Goal: Information Seeking & Learning: Learn about a topic

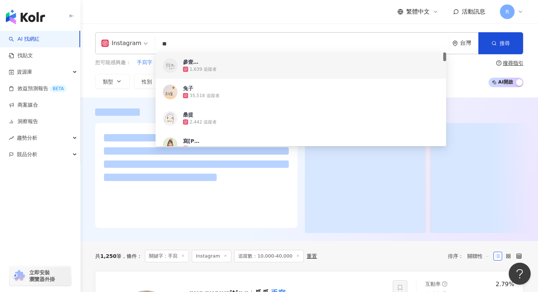
click at [191, 23] on header "繁體中文 活動訊息 R" at bounding box center [310, 12] width 458 height 24
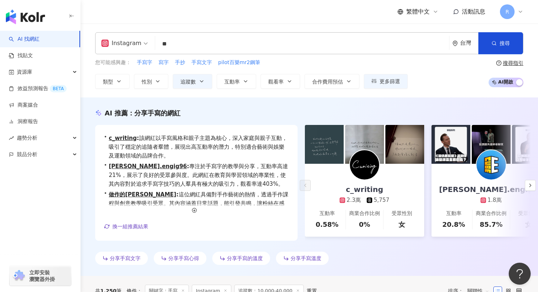
click at [192, 42] on input "**" at bounding box center [302, 44] width 288 height 14
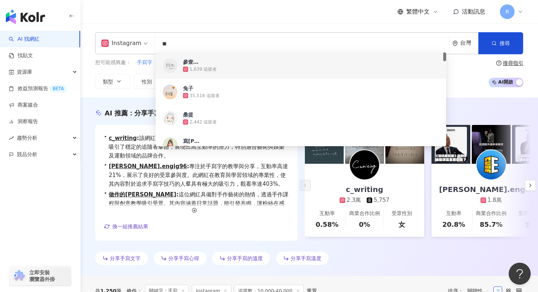
click at [192, 42] on input "**" at bounding box center [302, 44] width 288 height 14
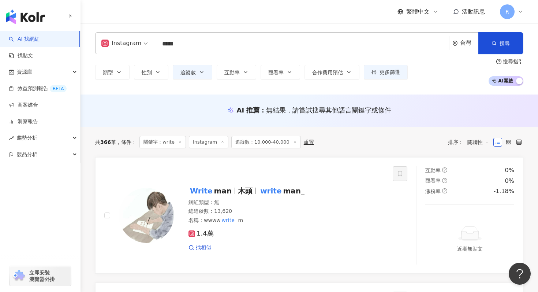
click at [194, 40] on input "*****" at bounding box center [302, 44] width 288 height 14
type input "*"
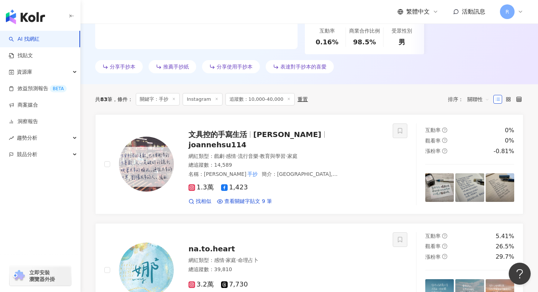
scroll to position [220, 0]
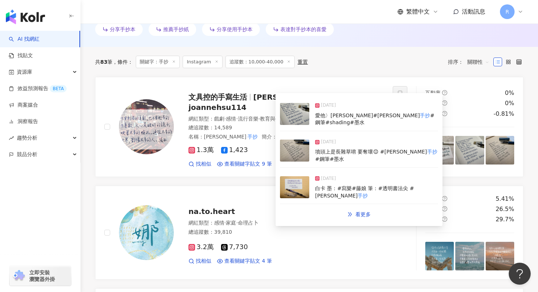
click at [262, 144] on img at bounding box center [294, 151] width 29 height 22
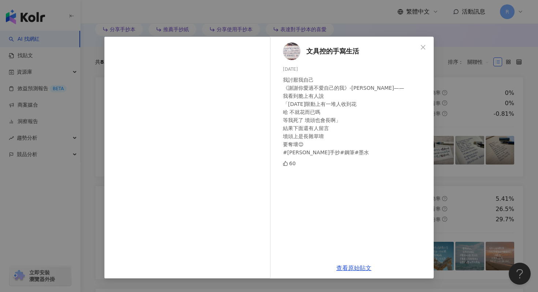
click at [262, 95] on div "文具控的手寫生活 2025/5/20 我討厭我自己 《謝謝你愛過不愛自己的我》-潘柏霖 —— 我看到脆上有人說 「今天限動上有一堆人收到花 哈 不就花而已嗎 …" at bounding box center [269, 146] width 538 height 292
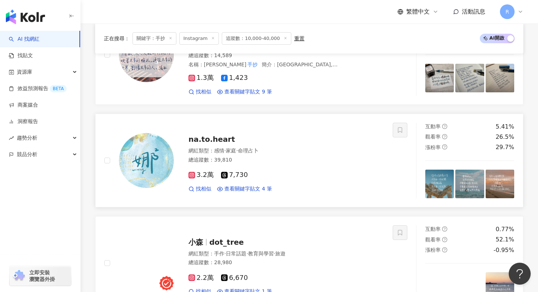
scroll to position [308, 0]
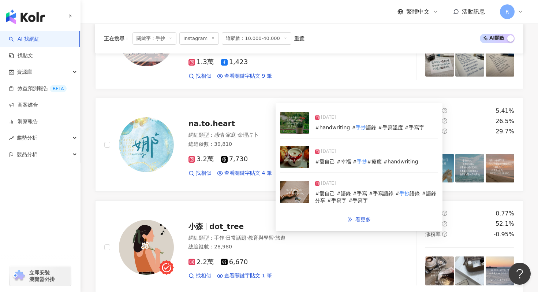
click at [262, 161] on img at bounding box center [294, 157] width 29 height 22
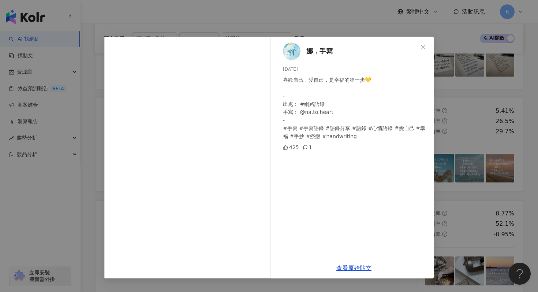
scroll to position [310, 0]
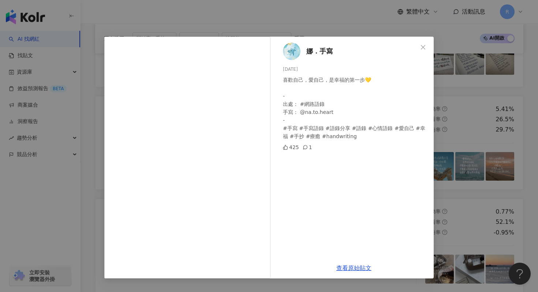
click at [262, 96] on div "娜．手寫 2024/11/3 喜歡自己，愛自己，是幸福的第一步💛 - 出處： #網路語錄 手寫： @na.to.heart - #手寫 #手寫語錄 #語錄分享…" at bounding box center [269, 146] width 538 height 292
click at [262, 112] on div "娜．手寫 2024/11/3 喜歡自己，愛自己，是幸福的第一步💛 - 出處： #網路語錄 手寫： @na.to.heart - #手寫 #手寫語錄 #語錄分享…" at bounding box center [269, 146] width 538 height 292
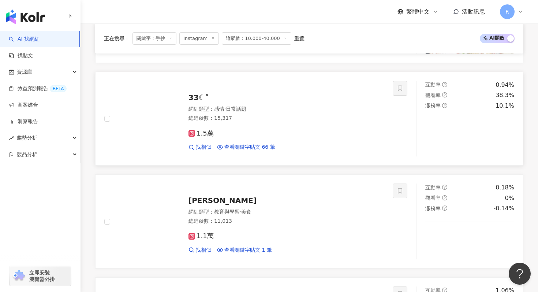
scroll to position [951, 0]
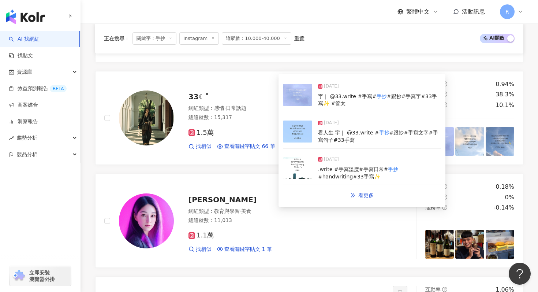
click at [262, 136] on img at bounding box center [297, 132] width 29 height 22
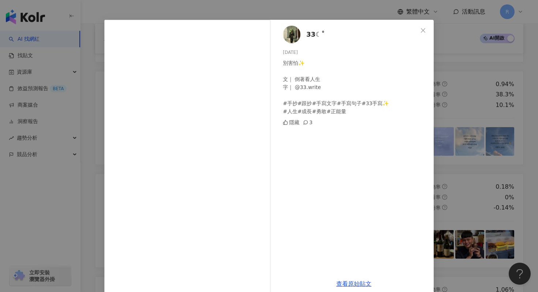
scroll to position [28, 0]
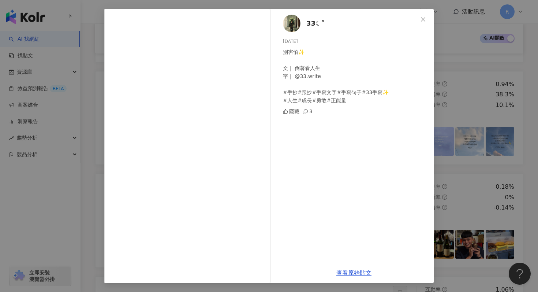
click at [262, 155] on div "33☾˚ 2025/7/30 別害怕✨ 文｜ 倒著看人生 字｜ @33.write #手抄#跟抄#手寫文字#手寫句子#33手寫✨ #人生#成長#勇敢#正能量 …" at bounding box center [269, 146] width 538 height 292
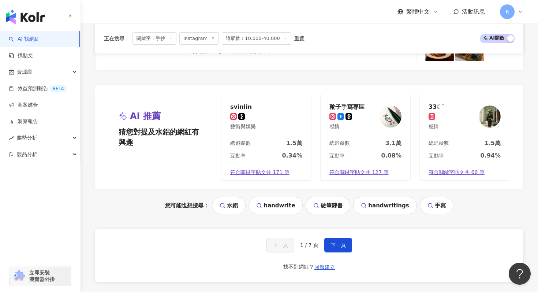
scroll to position [1469, 0]
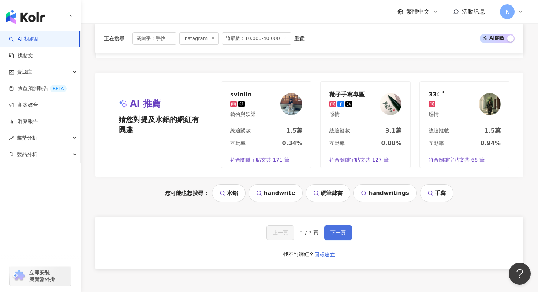
click at [262, 230] on span "下一頁" at bounding box center [338, 233] width 15 height 6
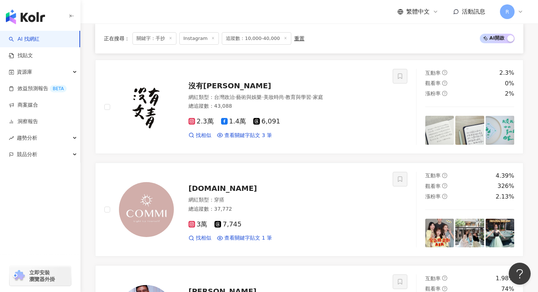
scroll to position [307, 0]
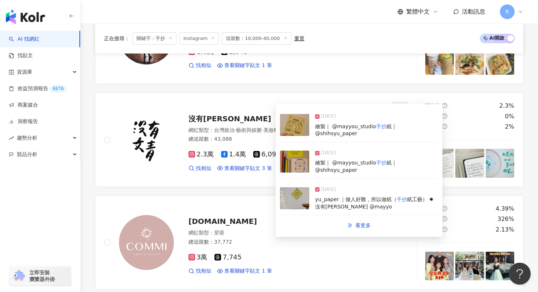
click at [262, 135] on div "2025/4/21 繪製｜ @mayyou_studio 手抄 紙｜ @shihsyu_paper" at bounding box center [359, 125] width 158 height 34
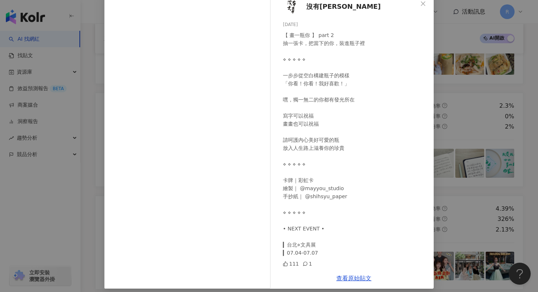
scroll to position [49, 0]
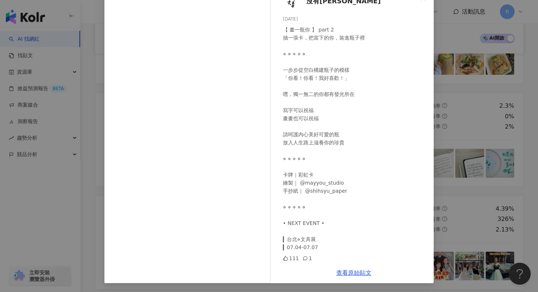
click at [262, 150] on div "沒有文青 2025/4/21 【 畫一瓶你 】 part 2 抽一張卡，把當下的你，裝進瓶子裡 ⋄ ⋄ ⋄ ⋄ ⋄ 一步步從空白構建瓶子的模樣 「你看！你看！…" at bounding box center [269, 146] width 538 height 292
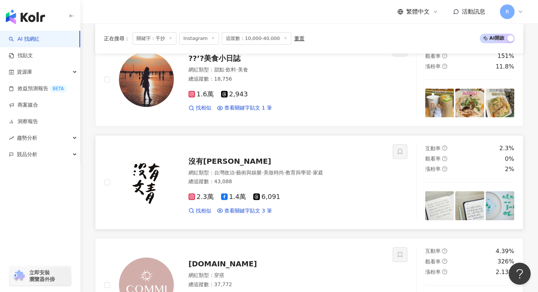
scroll to position [264, 0]
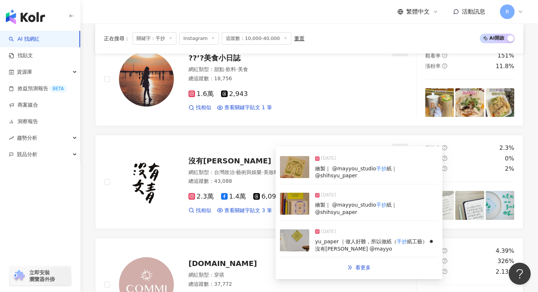
click at [262, 202] on div "2025/4/14 繪製｜ @mayyou_studio 手抄 紙｜ @shihsyu_paper" at bounding box center [359, 204] width 158 height 34
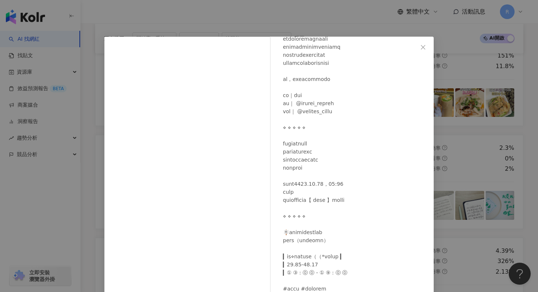
scroll to position [41, 0]
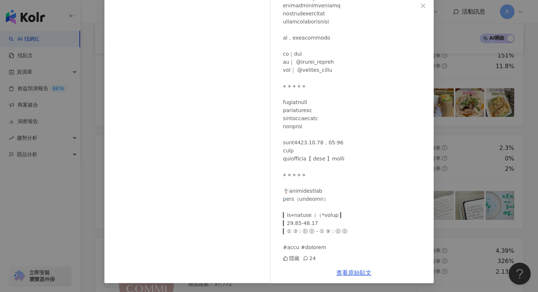
click at [262, 72] on div "沒有文青 2025/4/14 隱藏 24 查看原始貼文" at bounding box center [269, 146] width 538 height 292
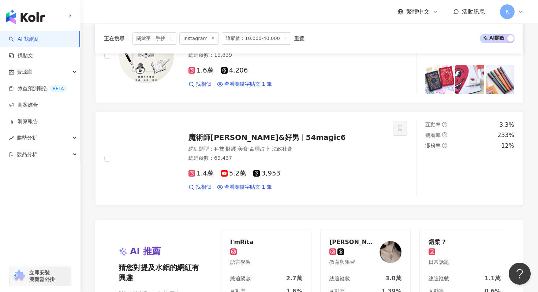
scroll to position [1483, 0]
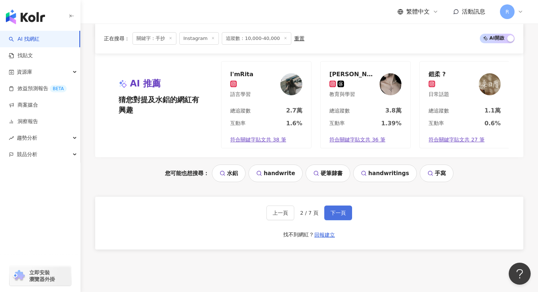
click at [262, 219] on button "下一頁" at bounding box center [339, 212] width 28 height 15
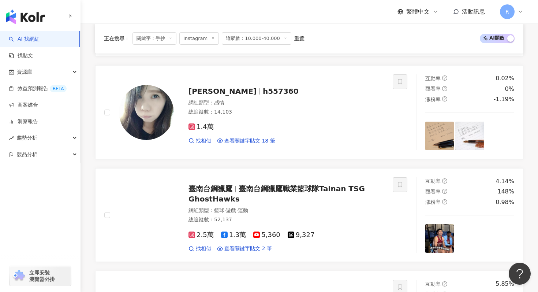
scroll to position [1162, 0]
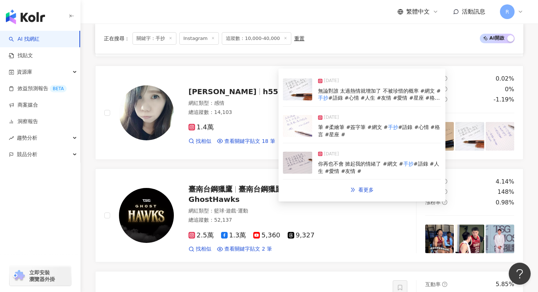
click at [262, 126] on img at bounding box center [297, 126] width 29 height 22
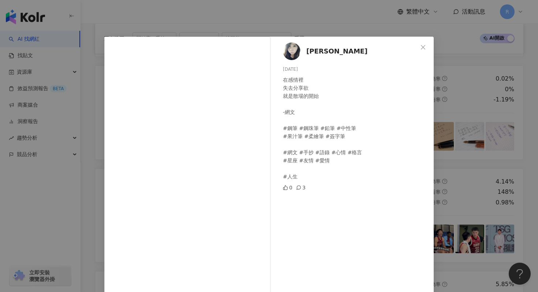
scroll to position [28, 0]
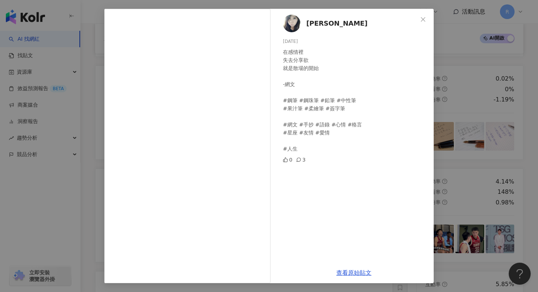
click at [262, 116] on div "Doris Chang 2025/4/23 在感情裡 失去分享欲 就是散場的開始 -網文 #鋼筆 #鋼珠筆 #鉛筆 #中性筆 #果汁筆 #柔繪筆 #簽字筆 #…" at bounding box center [269, 146] width 538 height 292
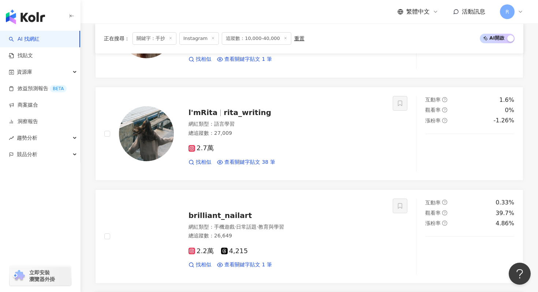
scroll to position [826, 0]
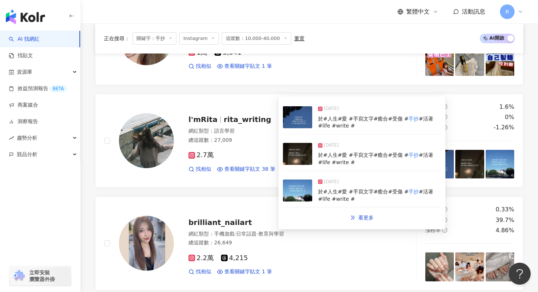
click at [262, 158] on img at bounding box center [297, 154] width 29 height 22
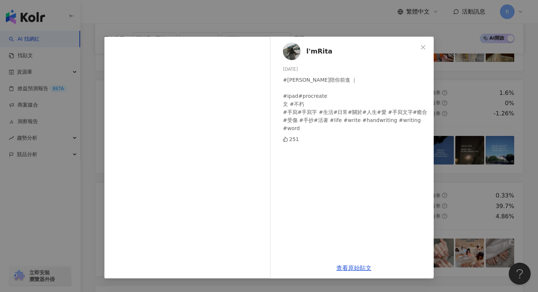
scroll to position [843, 0]
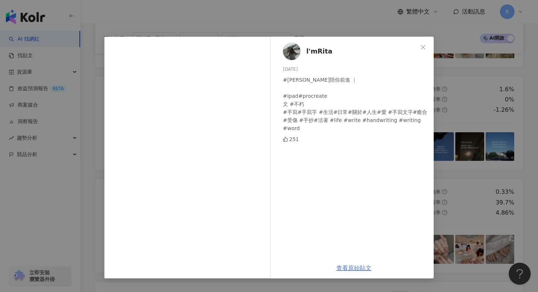
click at [262, 267] on link "查看原始貼文" at bounding box center [354, 267] width 35 height 7
click at [262, 95] on div "l'mRita 2025/6/28 #rita陪你前進 ｜ #ipad#procreate 文 #不朽 #手寫#手寫字 #生活#日常#關於#人生#愛 #手寫文…" at bounding box center [269, 146] width 538 height 292
click at [262, 103] on div "l'mRita 2025/6/28 #rita陪你前進 ｜ #ipad#procreate 文 #不朽 #手寫#手寫字 #生活#日常#關於#人生#愛 #手寫文…" at bounding box center [269, 146] width 538 height 292
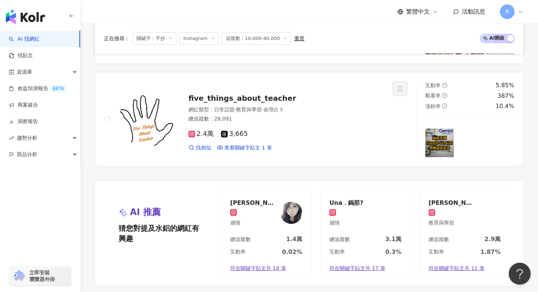
scroll to position [1540, 0]
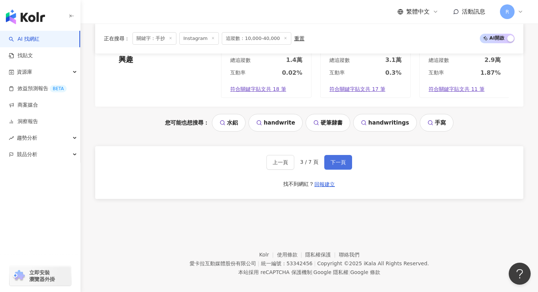
click at [262, 159] on span "下一頁" at bounding box center [338, 162] width 15 height 6
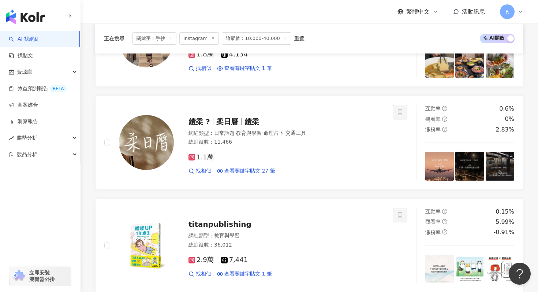
scroll to position [809, 0]
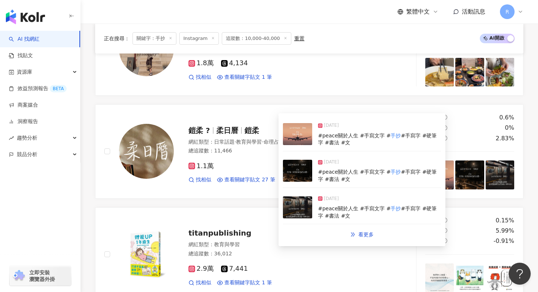
click at [262, 168] on img at bounding box center [297, 171] width 29 height 22
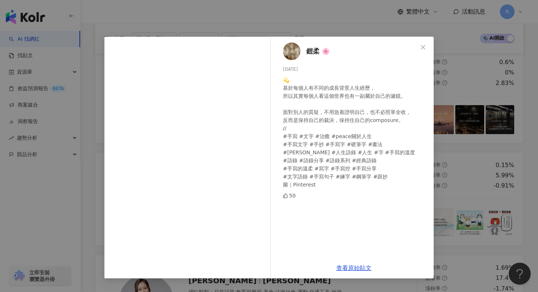
scroll to position [864, 0]
click at [262, 111] on div "鎧柔 🌸 2025/9/25 💫 基於每個人有不同的成長背景人生經歷， 所以其實每個人看這個世界也有一副屬於自己的濾鏡。 面對別人的質疑，不用急着證明自己，也…" at bounding box center [269, 146] width 538 height 292
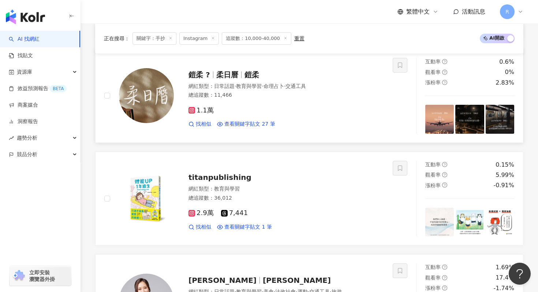
click at [262, 110] on img at bounding box center [470, 119] width 29 height 29
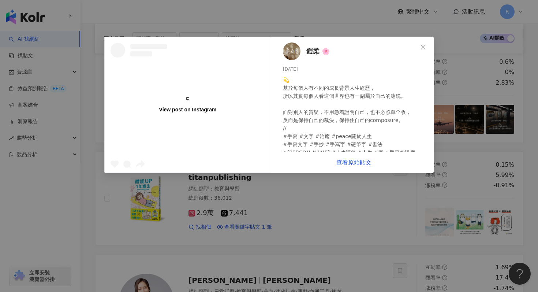
click at [262, 107] on div "View post on Instagram 鎧柔 🌸 2025/9/25 💫 基於每個人有不同的成長背景人生經歷， 所以其實每個人看這個世界也有一副屬於自己…" at bounding box center [269, 146] width 538 height 292
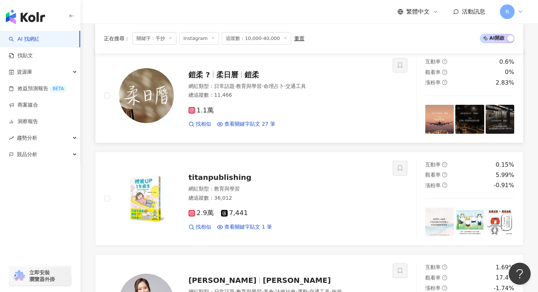
click at [262, 92] on div "互動率 0.6% 觀看率 0% 漲粉率 2.83%" at bounding box center [469, 96] width 107 height 76
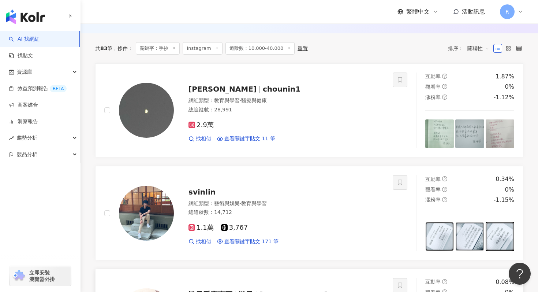
scroll to position [199, 0]
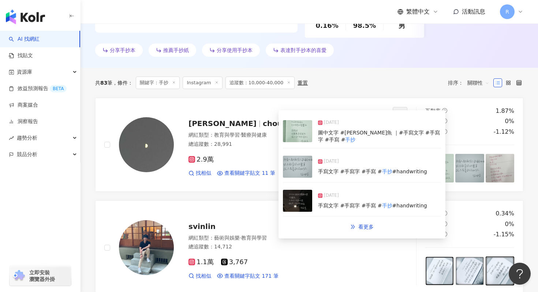
click at [262, 161] on img at bounding box center [297, 167] width 29 height 22
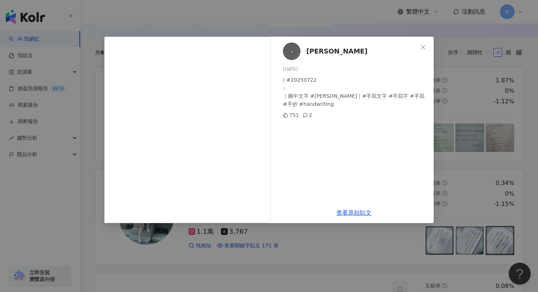
scroll to position [242, 0]
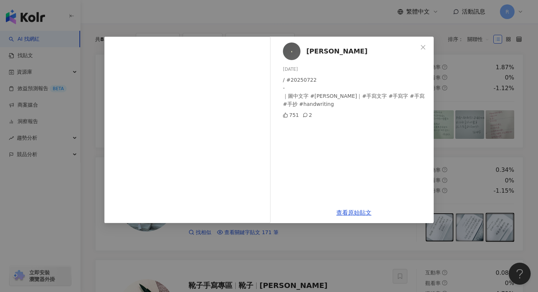
click at [262, 60] on div "玖玖 2025/7/22 / #20250722 - ｜圖中文字 #徐珮芬 ｜#手寫文字 #手寫字 #手寫 #手抄 #handwriting 751 2 查看…" at bounding box center [269, 146] width 538 height 292
click at [262, 44] on icon "close" at bounding box center [423, 47] width 6 height 6
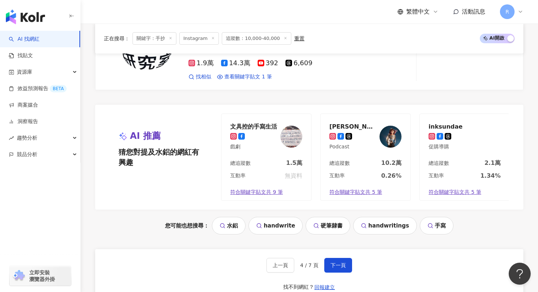
scroll to position [1540, 0]
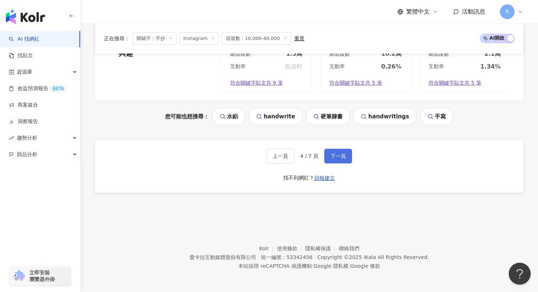
click at [262, 149] on button "下一頁" at bounding box center [339, 156] width 28 height 15
click at [262, 157] on span "下一頁" at bounding box center [338, 156] width 15 height 6
click at [262, 151] on button "下一頁" at bounding box center [339, 156] width 28 height 15
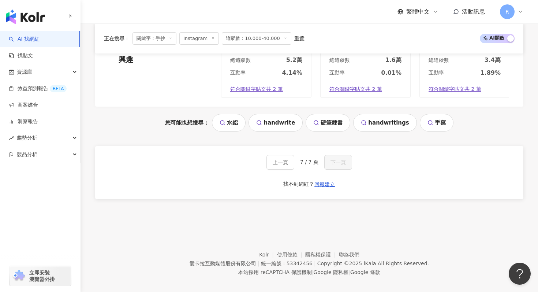
click at [262, 114] on link "handwrite" at bounding box center [276, 123] width 54 height 18
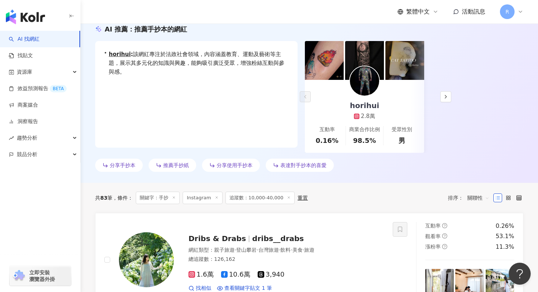
scroll to position [0, 0]
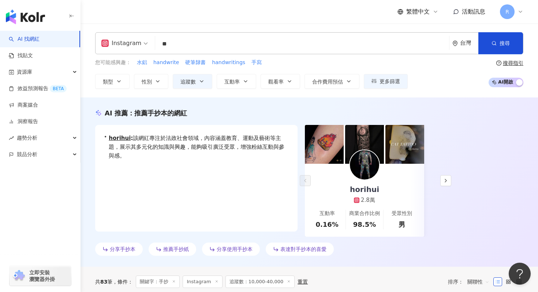
click at [231, 42] on input "**" at bounding box center [302, 44] width 288 height 14
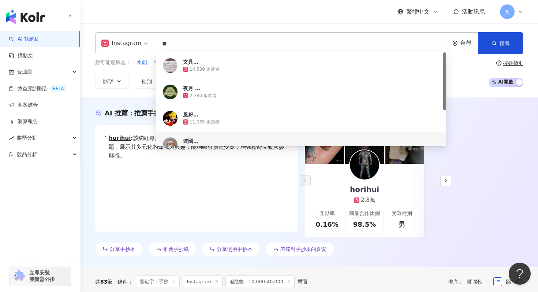
click at [231, 42] on input "**" at bounding box center [302, 44] width 288 height 14
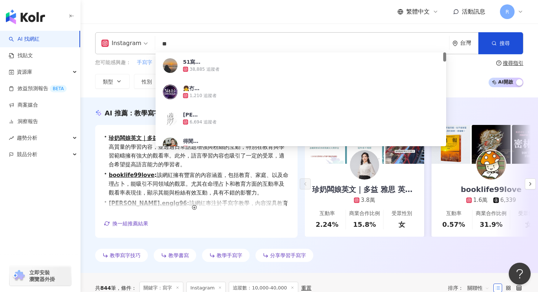
click at [150, 62] on span "手寫字" at bounding box center [144, 62] width 15 height 7
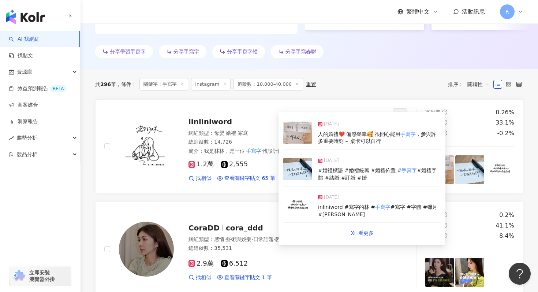
scroll to position [219, 0]
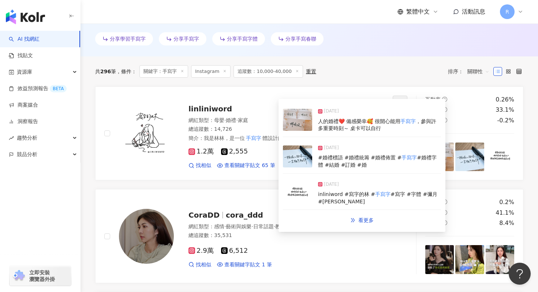
click at [262, 157] on img at bounding box center [297, 156] width 29 height 22
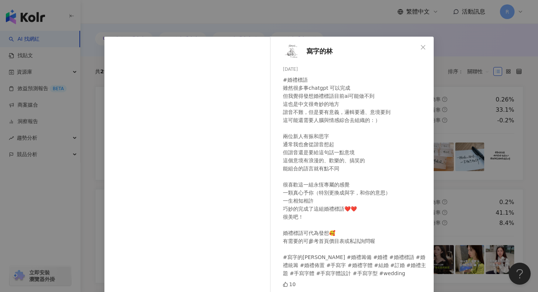
scroll to position [51, 0]
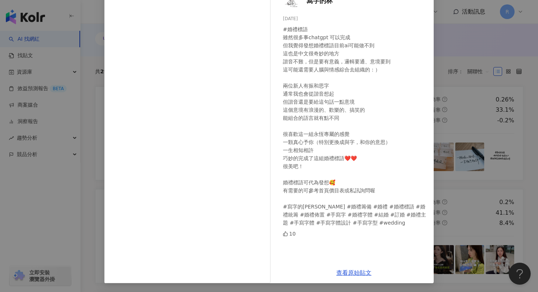
click at [262, 72] on div "寫字的林 2025/9/10 #婚禮標語 雖然很多事chatgpt 可以完成 但我覺得發想婚禮標語目前ai可能做不到 這也是中文很奇妙的地方 諧音不難，但是要…" at bounding box center [269, 146] width 538 height 292
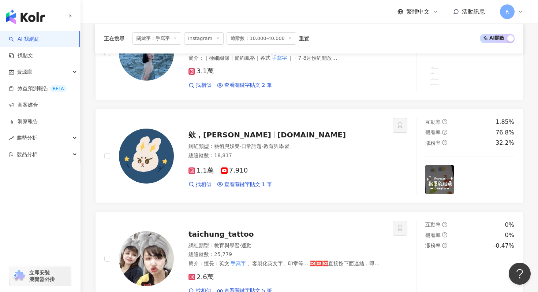
scroll to position [507, 0]
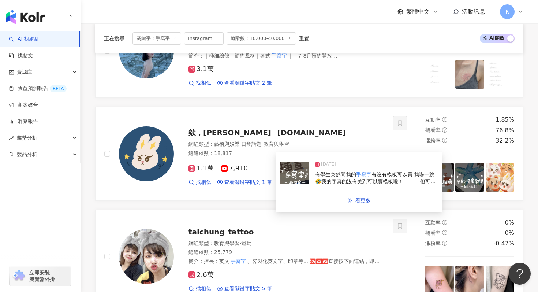
click at [262, 179] on img at bounding box center [294, 173] width 29 height 22
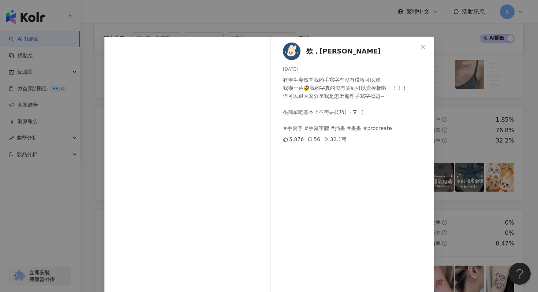
click at [262, 121] on div "欸，瑞塔 2025/4/1 有學生突然問我的手寫字有沒有模板可以買 我嚇一跳🤣我的字真的沒有美到可以賣模板啦！！！！ 但可以跟大家分享我是怎麼處理手寫字標題～…" at bounding box center [269, 146] width 538 height 292
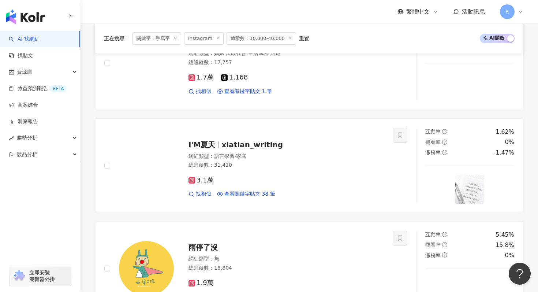
scroll to position [838, 0]
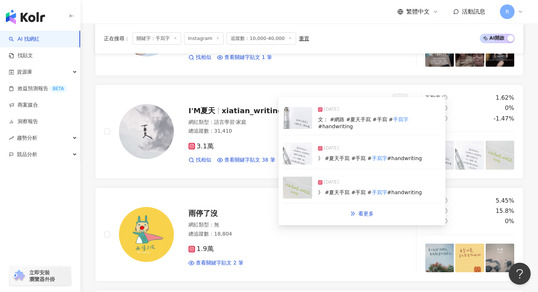
click at [262, 151] on img at bounding box center [297, 153] width 29 height 22
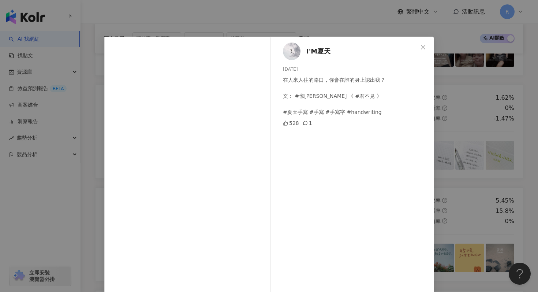
scroll to position [50, 0]
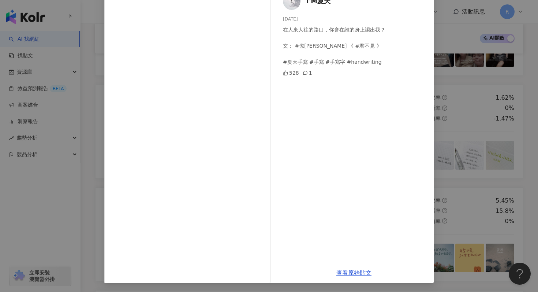
click at [262, 117] on div "I'M夏天 2025/7/31 在人來人往的路口，你會在誰的身上認出我？ 文： #惊竹娇 《 #君不見 》 #夏天手寫 #手寫 #手寫字 #handwriti…" at bounding box center [269, 146] width 538 height 292
click at [262, 119] on div "I'M夏天 2025/7/31 在人來人往的路口，你會在誰的身上認出我？ 文： #惊竹娇 《 #君不見 》 #夏天手寫 #手寫 #手寫字 #handwriti…" at bounding box center [269, 146] width 538 height 292
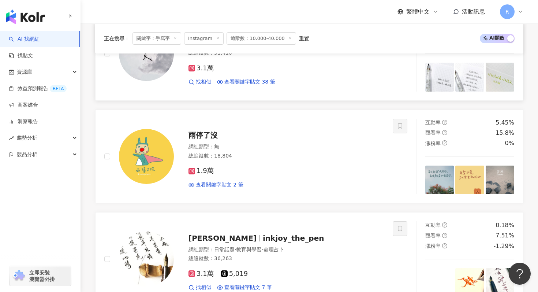
scroll to position [964, 0]
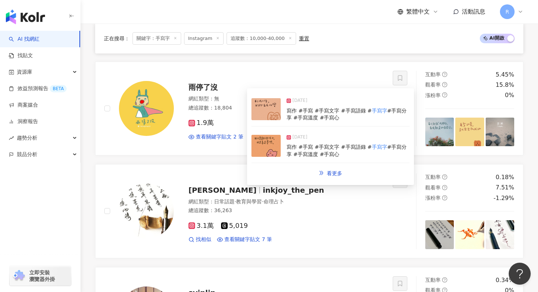
click at [262, 141] on img at bounding box center [266, 146] width 29 height 22
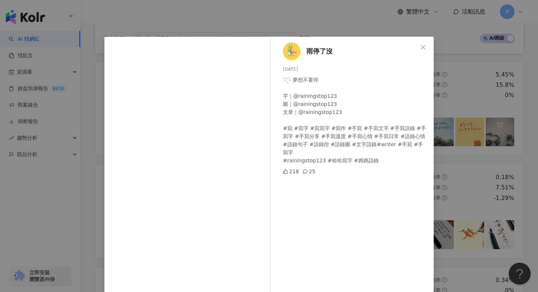
scroll to position [37, 0]
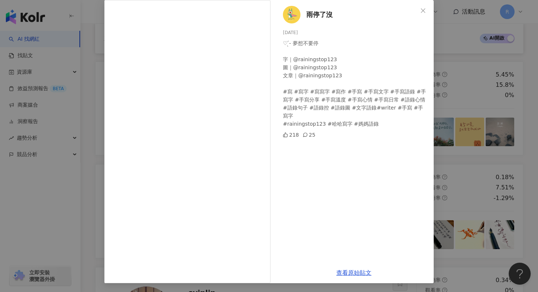
click at [262, 119] on div "雨停了沒 2025/6/9 ♡ ̖́- 夢想不要停 字｜@rainingstop123 圖｜@rainingstop123 文章｜@rainingstop12…" at bounding box center [269, 146] width 538 height 292
click at [262, 125] on div "雨停了沒 2025/6/9 ♡ ̖́- 夢想不要停 字｜@rainingstop123 圖｜@rainingstop123 文章｜@rainingstop12…" at bounding box center [269, 146] width 538 height 292
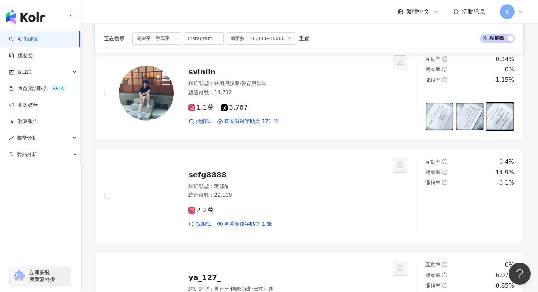
scroll to position [1108, 0]
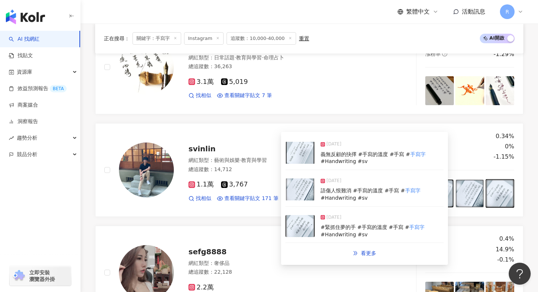
click at [262, 190] on img at bounding box center [300, 189] width 29 height 22
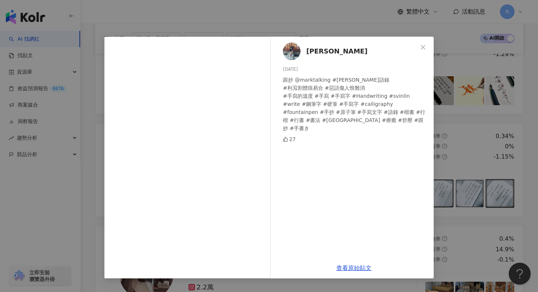
click at [262, 122] on div "月彧 2025/9/1 跟抄 @marktalking #馬克語錄 #利刄割體痕易合 #惡語傷人恨難消 #手寫的溫度 #手寫 #手寫字 #Handwritin…" at bounding box center [269, 146] width 538 height 292
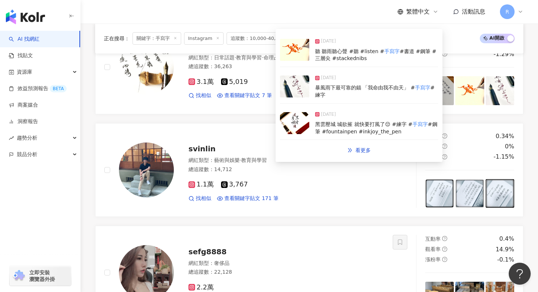
click at [262, 102] on div "2025/9/15 暴風雨下最可靠的錨 「我命由我不由天」 # 手寫字 #練字" at bounding box center [359, 87] width 158 height 34
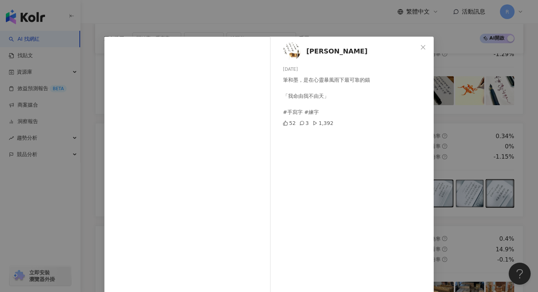
click at [262, 84] on div "Felix 2025/9/15 筆和墨，是在心靈暴風雨下最可靠的錨 「我命由我不由天」 #手寫字 #練字 52 3 1,392 查看原始貼文" at bounding box center [269, 146] width 538 height 292
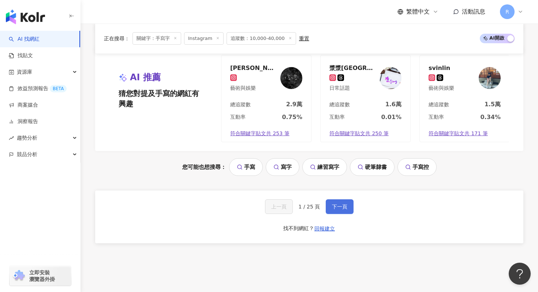
click at [262, 204] on span "下一頁" at bounding box center [339, 207] width 15 height 6
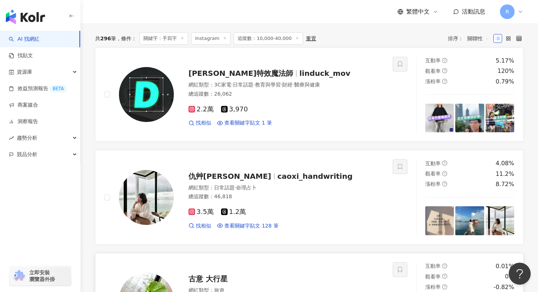
scroll to position [249, 0]
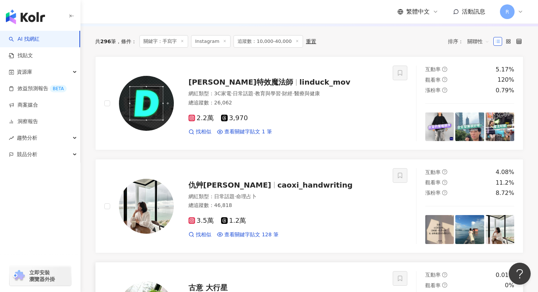
click at [262, 122] on div "2.2萬 3,970" at bounding box center [287, 118] width 196 height 8
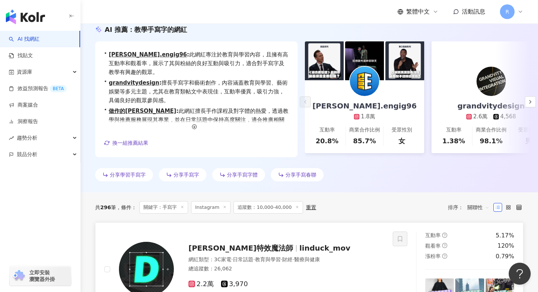
scroll to position [0, 0]
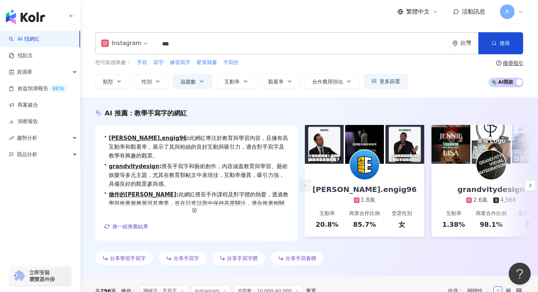
click at [196, 40] on input "***" at bounding box center [302, 44] width 288 height 14
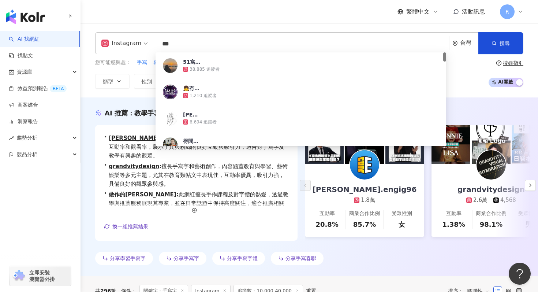
click at [196, 40] on input "***" at bounding box center [302, 44] width 288 height 14
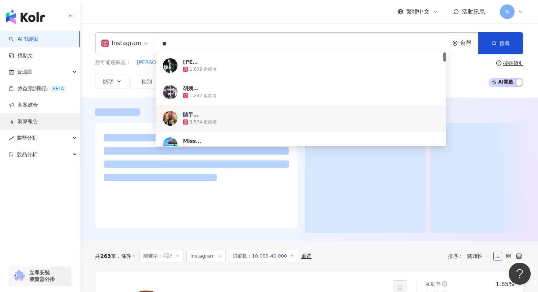
type input "**"
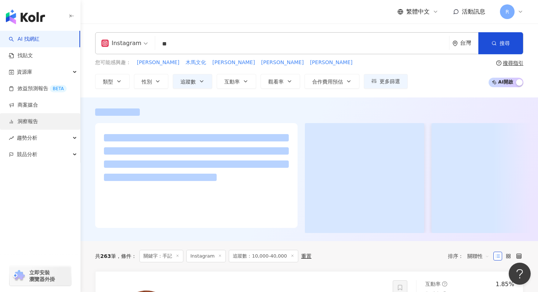
click at [38, 118] on link "洞察報告" at bounding box center [23, 121] width 29 height 7
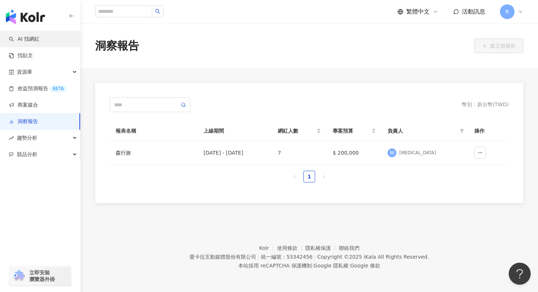
click at [40, 43] on link "AI 找網紅" at bounding box center [24, 39] width 31 height 7
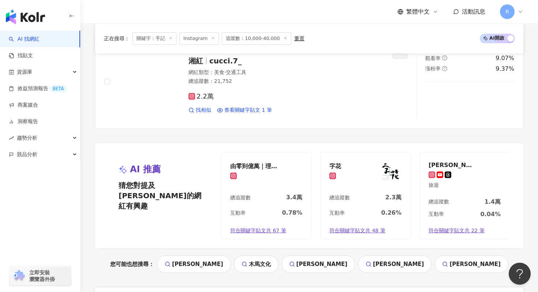
scroll to position [1398, 0]
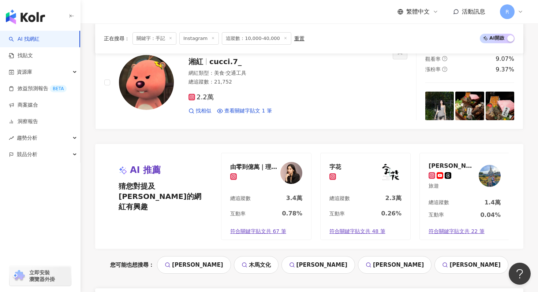
click at [172, 37] on icon at bounding box center [171, 38] width 4 height 4
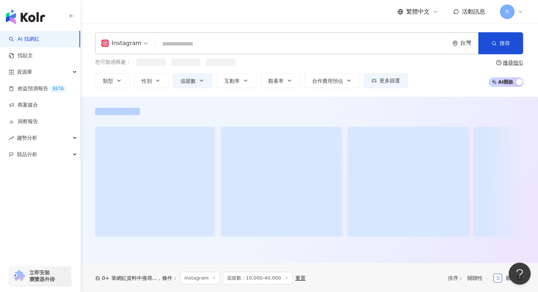
click at [173, 44] on input "search" at bounding box center [302, 44] width 288 height 14
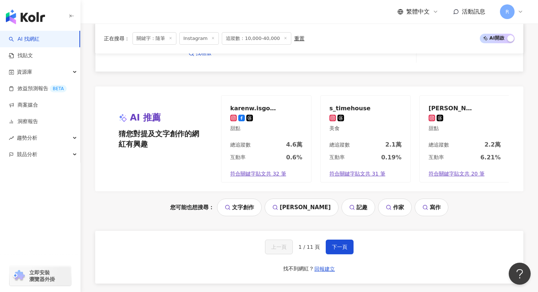
scroll to position [1549, 0]
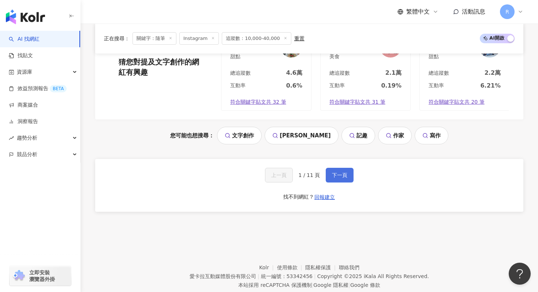
type input "**"
click at [262, 177] on span "下一頁" at bounding box center [339, 175] width 15 height 6
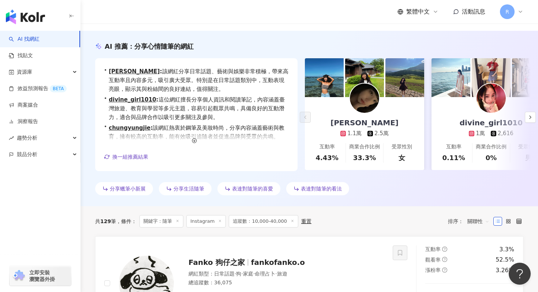
scroll to position [0, 0]
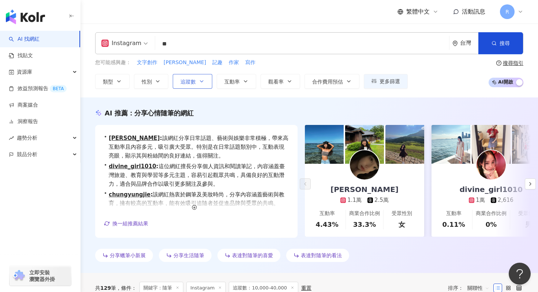
click at [207, 79] on button "追蹤數" at bounding box center [193, 81] width 40 height 15
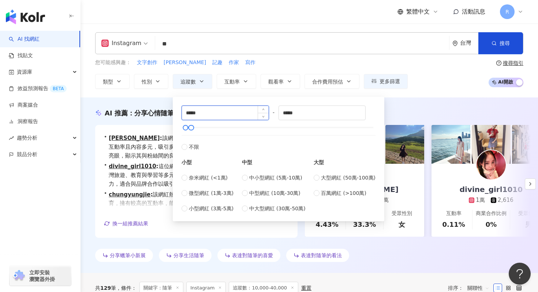
click at [250, 111] on input "*****" at bounding box center [225, 113] width 87 height 14
type input "*"
type input "*****"
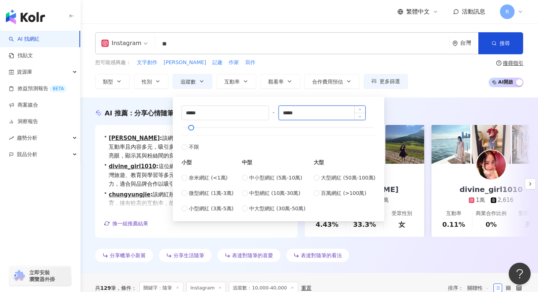
click at [262, 114] on input "*****" at bounding box center [322, 113] width 87 height 14
type input "*****"
click at [262, 58] on div "Instagram ** 台灣 搜尋 0f444437-3250-45f4-9009-3db545f0058e fcbde983-46bb-42ab-8cd4…" at bounding box center [310, 60] width 458 height 56
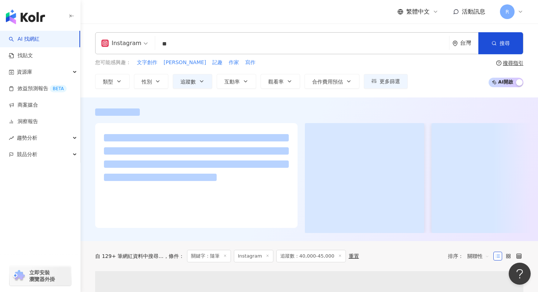
click at [242, 45] on input "**" at bounding box center [302, 44] width 288 height 14
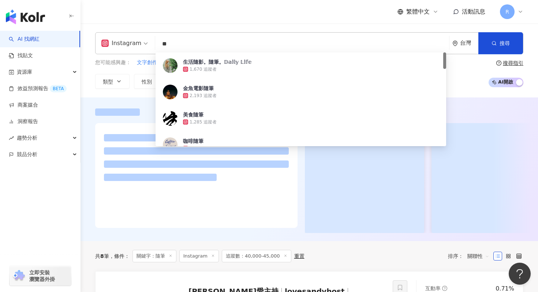
type input "*"
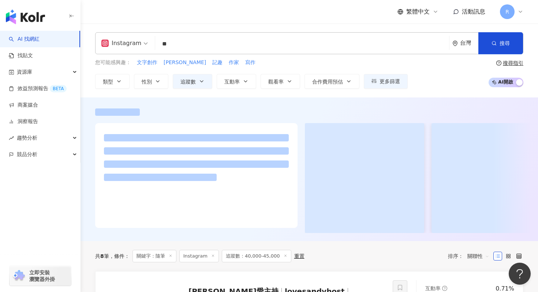
type input "**"
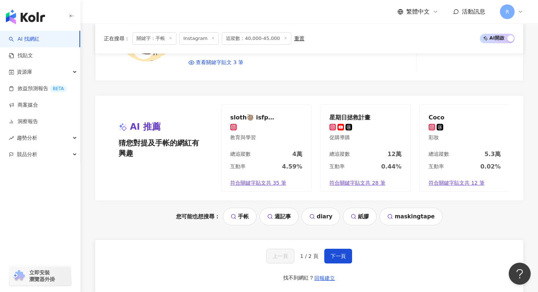
scroll to position [1521, 0]
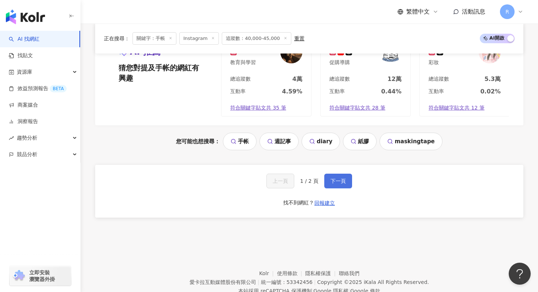
click at [262, 182] on span "下一頁" at bounding box center [338, 181] width 15 height 6
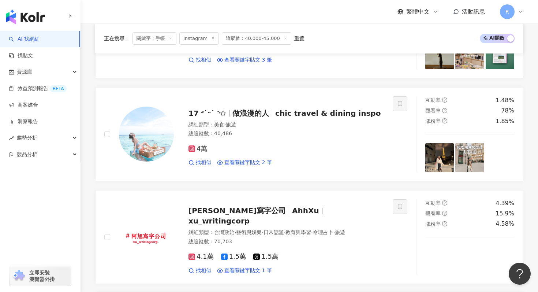
scroll to position [626, 0]
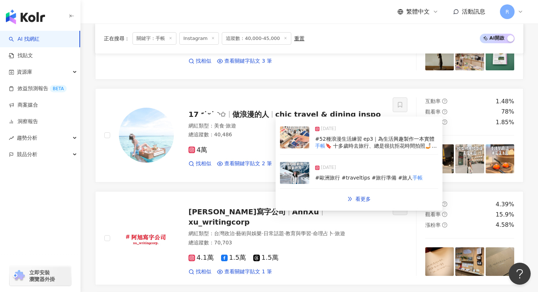
click at [262, 144] on img at bounding box center [294, 137] width 29 height 22
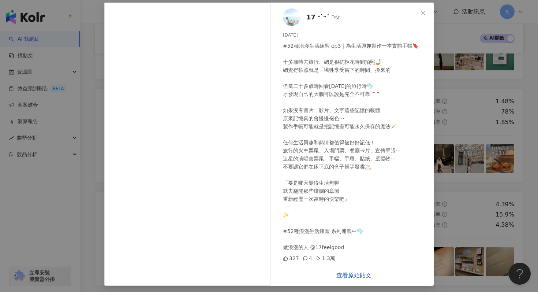
scroll to position [36, 0]
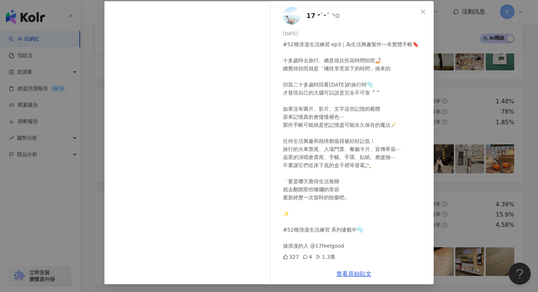
click at [262, 98] on div "17 ˶˙ᵕ˙ ◝✩ 2025/6/3 #52種浪漫生活練習 ep3｜為生活興趣製作一本實體手帳🔖 十多歲時去旅行、總是很抗拒花時間拍照🤳🏻 總覺得拍照就是「…" at bounding box center [269, 146] width 538 height 292
click at [262, 110] on div "17 ˶˙ᵕ˙ ◝✩ 2025/6/3 #52種浪漫生活練習 ep3｜為生活興趣製作一本實體手帳🔖 十多歲時去旅行、總是很抗拒花時間拍照🤳🏻 總覺得拍照就是「…" at bounding box center [269, 146] width 538 height 292
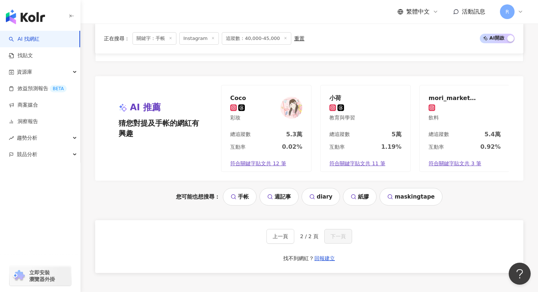
scroll to position [1033, 0]
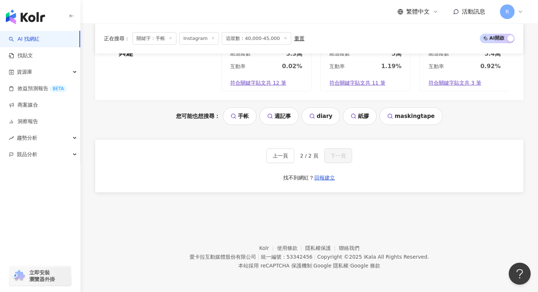
click at [262, 114] on icon at bounding box center [270, 116] width 6 height 6
click at [171, 37] on icon at bounding box center [171, 38] width 4 height 4
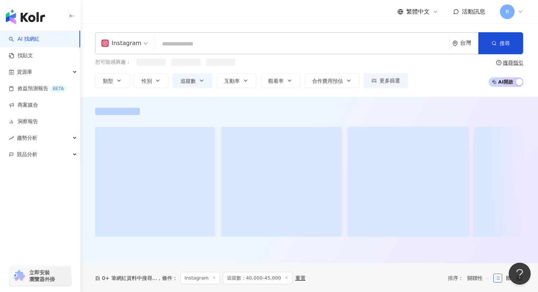
click at [190, 46] on input "search" at bounding box center [302, 44] width 288 height 14
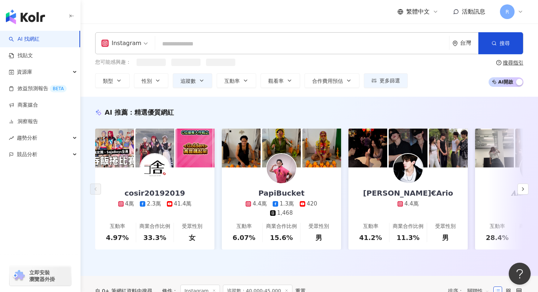
paste input "***"
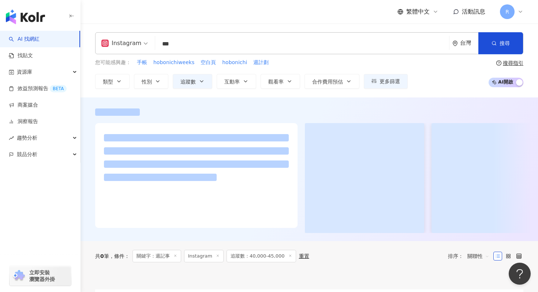
click at [198, 48] on input "***" at bounding box center [302, 44] width 288 height 14
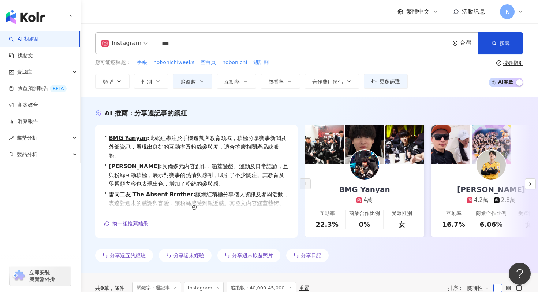
click at [198, 48] on input "***" at bounding box center [302, 44] width 288 height 14
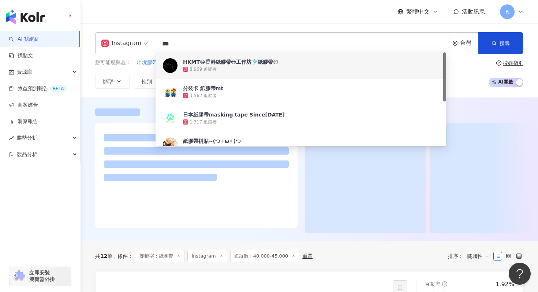
click at [188, 44] on input "***" at bounding box center [302, 44] width 288 height 14
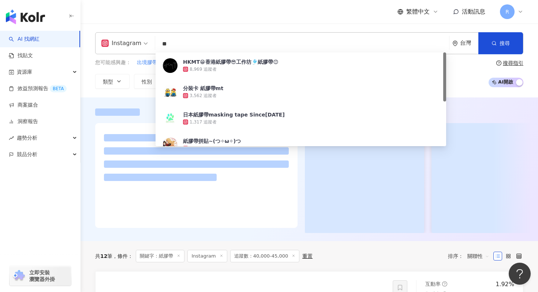
type input "*"
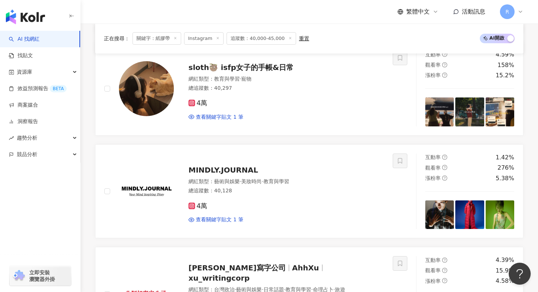
scroll to position [1086, 0]
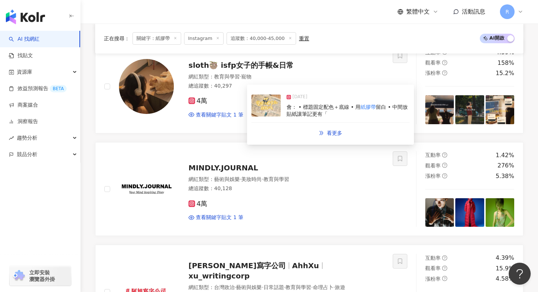
click at [260, 110] on img at bounding box center [266, 105] width 29 height 22
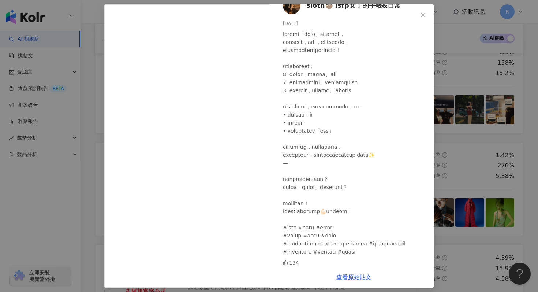
scroll to position [37, 0]
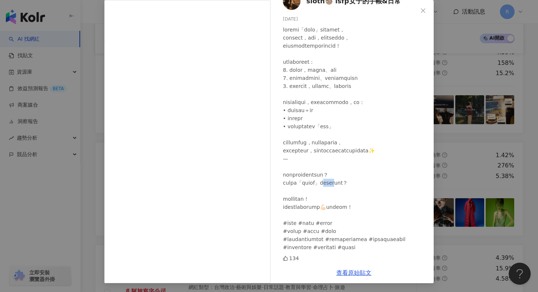
drag, startPoint x: 349, startPoint y: 180, endPoint x: 368, endPoint y: 183, distance: 19.2
click at [262, 183] on div at bounding box center [355, 139] width 145 height 226
copy div "子彈筆記"
click at [262, 110] on div "sloth🦥 isfp女子的手帳&日常 2025/4/6 134 查看原始貼文" at bounding box center [269, 146] width 538 height 292
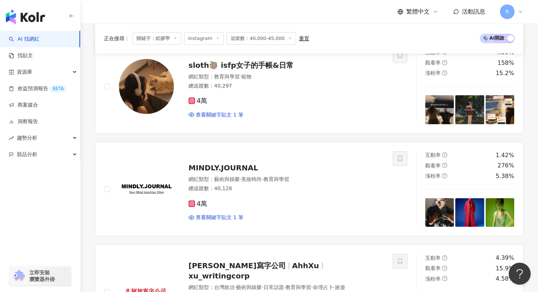
click at [177, 39] on icon at bounding box center [176, 38] width 4 height 4
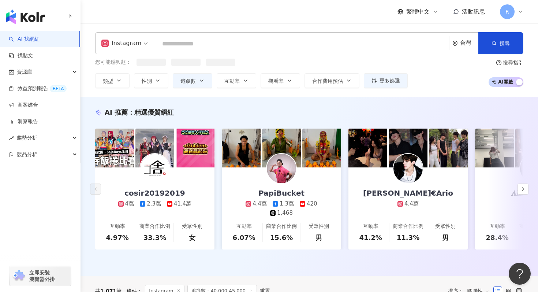
click at [181, 40] on input "search" at bounding box center [302, 44] width 288 height 14
paste input "****"
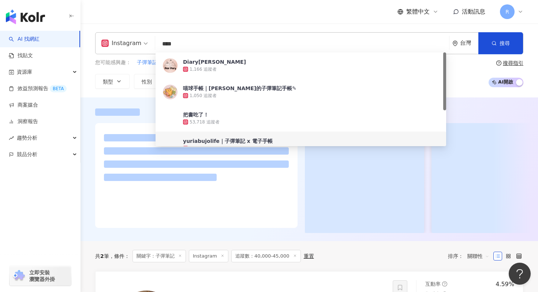
type input "****"
click at [89, 145] on div at bounding box center [310, 170] width 458 height 125
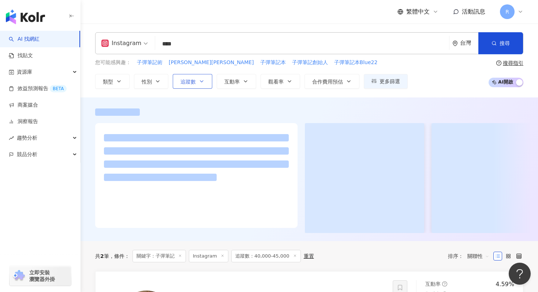
click at [191, 86] on button "追蹤數" at bounding box center [193, 81] width 40 height 15
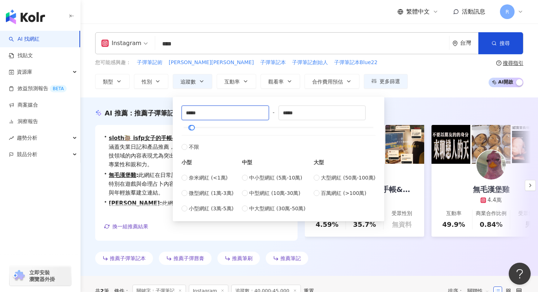
drag, startPoint x: 222, startPoint y: 114, endPoint x: 164, endPoint y: 113, distance: 58.2
type input "*****"
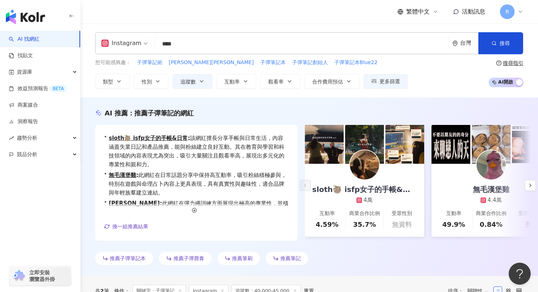
click at [92, 94] on div "Instagram **** 台灣 搜尋 e64cb181-e478-4c27-ab3a-44f7c22a78aa 9ba585a1-44c9-4150-88…" at bounding box center [310, 60] width 458 height 74
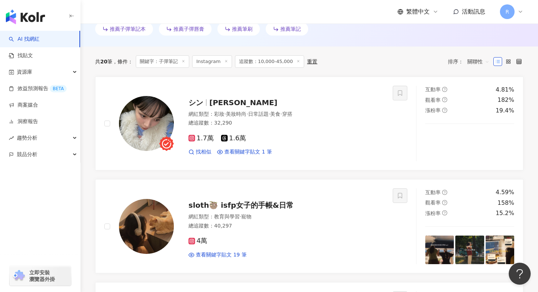
scroll to position [227, 0]
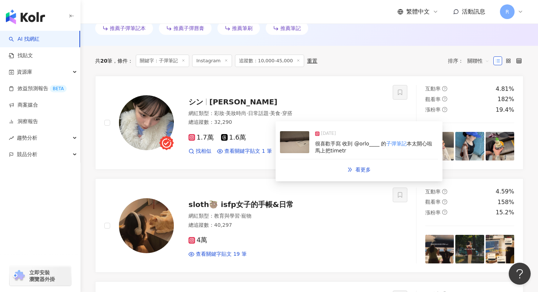
click at [262, 142] on img at bounding box center [294, 142] width 29 height 22
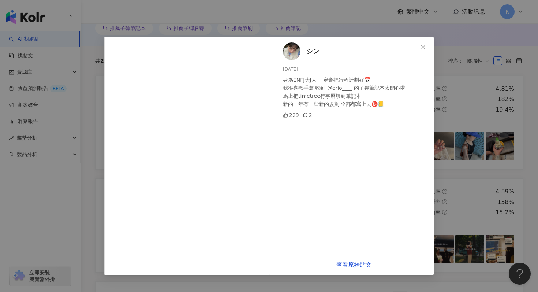
click at [262, 103] on div "シン 2025/1/9 身為ENFJ大J人 一定會把行程計劃好📅 我很喜歡手寫 收到 @orlo____ 的子彈筆記本太開心啦 馬上把timetree行事曆填…" at bounding box center [269, 146] width 538 height 292
click at [262, 120] on div "シン 2025/1/9 身為ENFJ大J人 一定會把行程計劃好📅 我很喜歡手寫 收到 @orlo____ 的子彈筆記本太開心啦 馬上把timetree行事曆填…" at bounding box center [269, 146] width 538 height 292
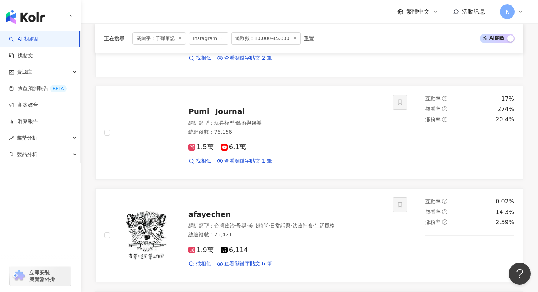
scroll to position [729, 0]
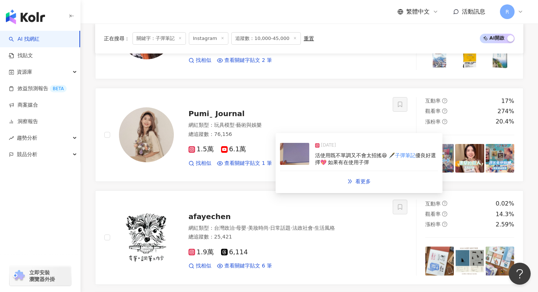
click at [262, 158] on img at bounding box center [294, 154] width 29 height 22
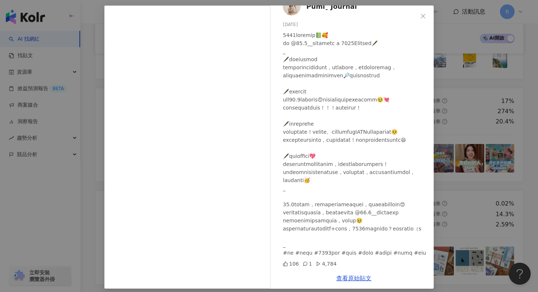
scroll to position [37, 0]
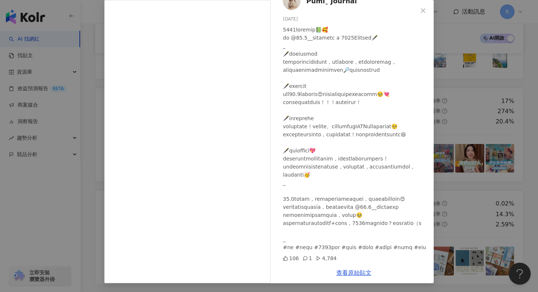
click at [262, 115] on div "Pumiˍ Journal 2024/12/21 106 1 4,784 查看原始貼文" at bounding box center [269, 146] width 538 height 292
click at [262, 120] on div "Pumiˍ Journal 2024/12/21 106 1 4,784 查看原始貼文" at bounding box center [269, 146] width 538 height 292
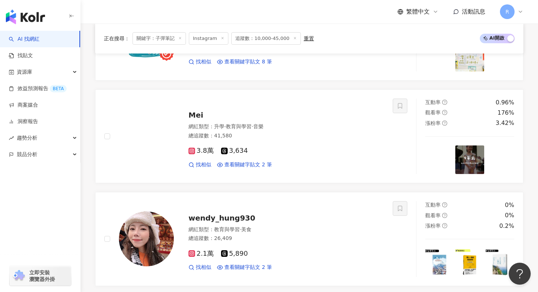
scroll to position [516, 0]
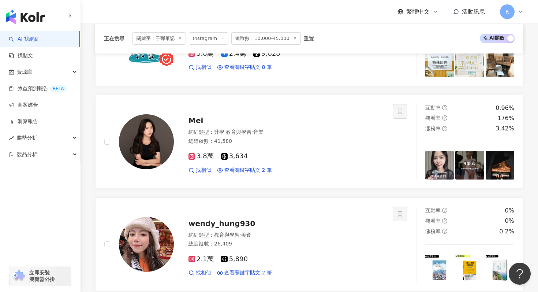
click at [262, 119] on div "觀看率 176%" at bounding box center [470, 118] width 89 height 8
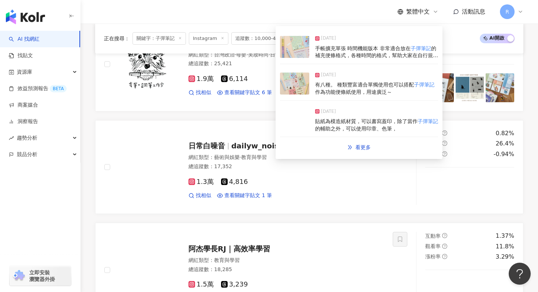
scroll to position [903, 0]
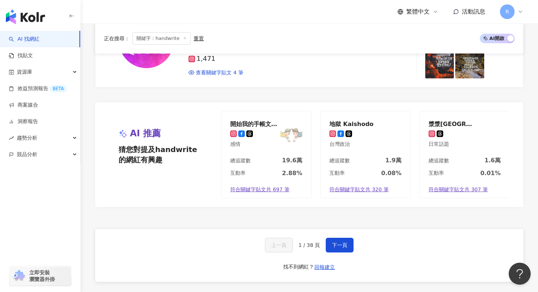
scroll to position [1447, 0]
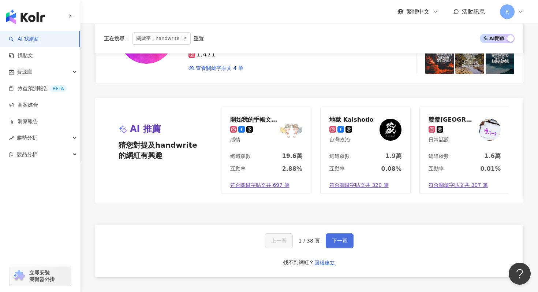
click at [345, 238] on span "下一頁" at bounding box center [339, 241] width 15 height 6
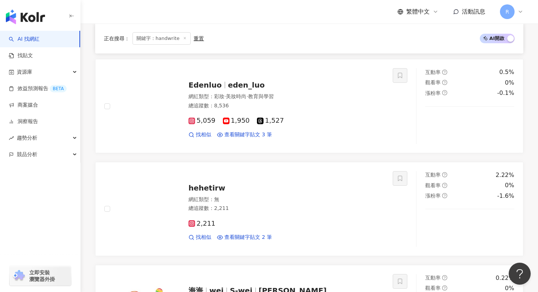
scroll to position [1298, 0]
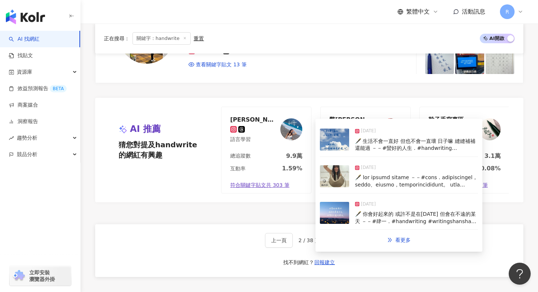
click at [333, 211] on img at bounding box center [334, 213] width 29 height 22
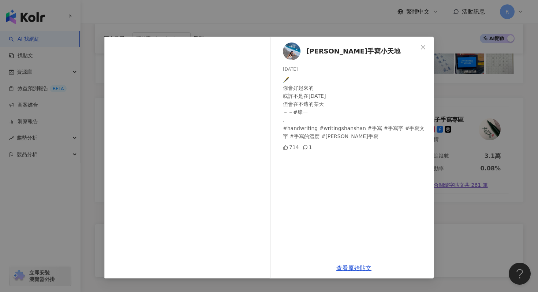
click at [356, 21] on div "珊珊手寫小天地 2025/9/22 🖋️ 你會好起來的 或許不是在今天 但會在不遠的某天 －－#肆一 . #handwriting #writingshans…" at bounding box center [269, 146] width 538 height 292
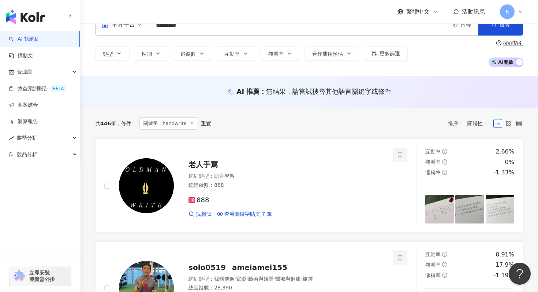
scroll to position [0, 0]
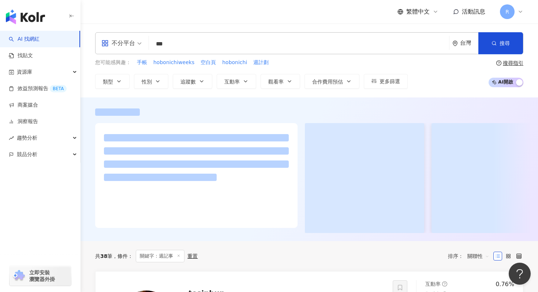
click at [180, 45] on input "***" at bounding box center [299, 44] width 294 height 14
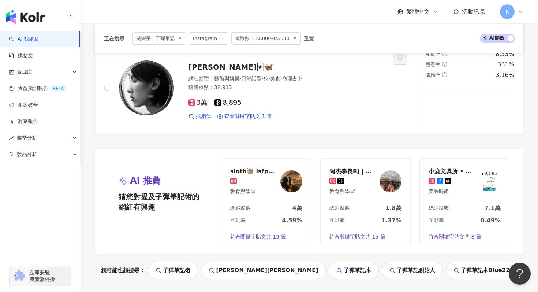
scroll to position [1546, 0]
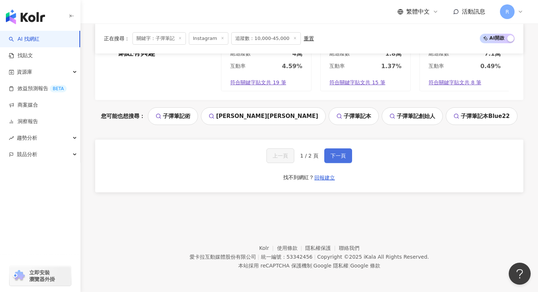
click at [327, 153] on button "下一頁" at bounding box center [339, 155] width 28 height 15
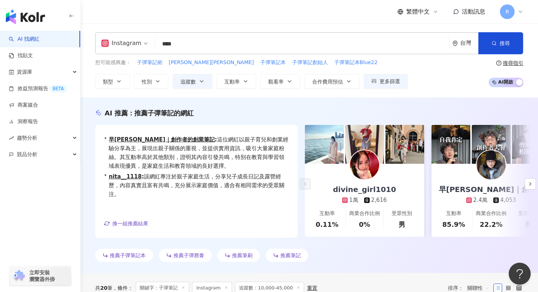
scroll to position [0, 0]
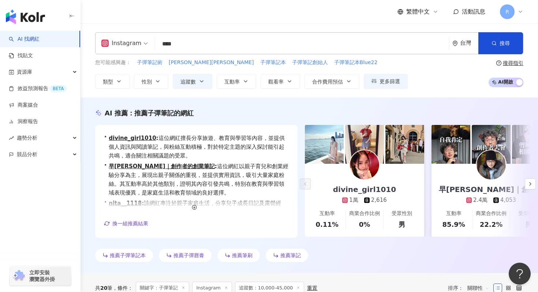
click at [223, 31] on div "Instagram **** 台灣 搜尋 e64cb181-e478-4c27-ab3a-44f7c22a78aa 9ba585a1-44c9-4150-88…" at bounding box center [310, 60] width 458 height 74
click at [223, 41] on input "****" at bounding box center [302, 44] width 288 height 14
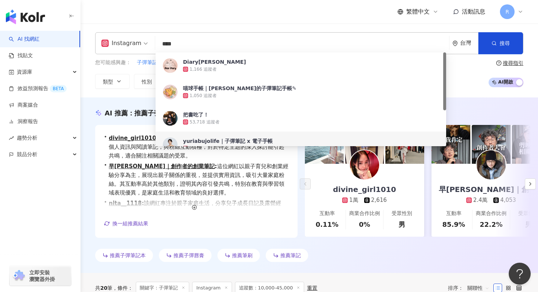
click at [223, 41] on input "****" at bounding box center [302, 44] width 288 height 14
type input "*"
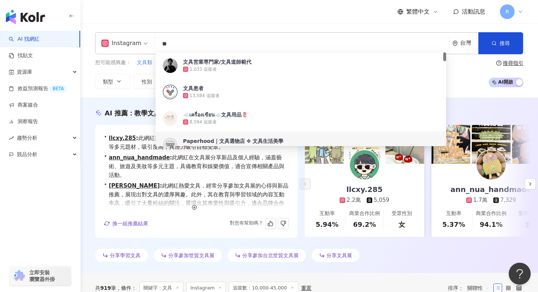
scroll to position [18, 0]
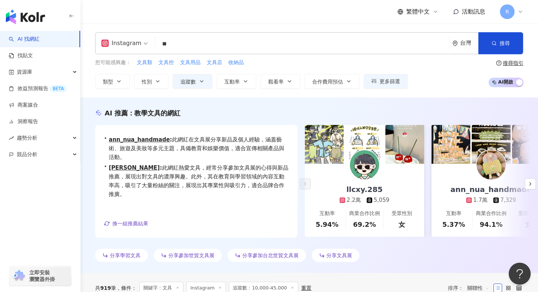
click at [86, 78] on div "Instagram ** 台灣 搜尋 1bd4dbdc-7d98-40ce-a703-8f9a143b542d 79874635-f942-40c4-86a6…" at bounding box center [310, 60] width 458 height 56
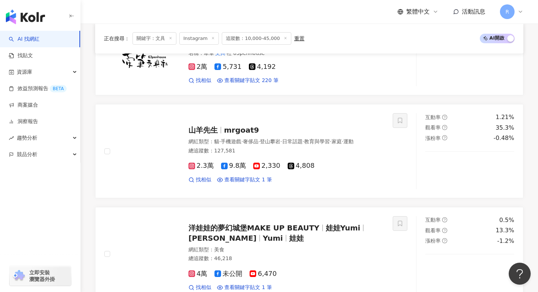
scroll to position [303, 0]
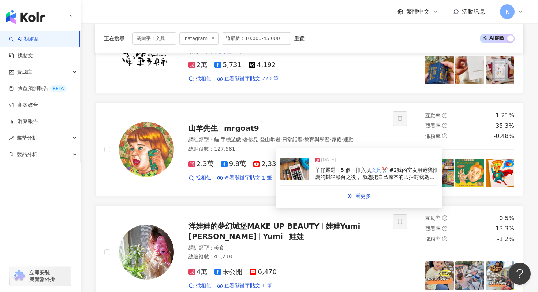
click at [297, 167] on img at bounding box center [294, 168] width 29 height 22
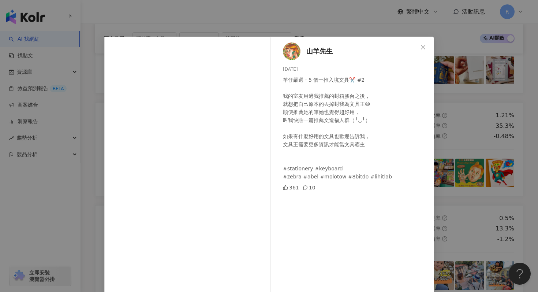
click at [326, 22] on div "山羊先生 2025/3/3 羊仔嚴選・5 個一推入坑文具✂️ #2 ​ 我的室友用過我推薦的封箱膠台之後， 就想把自己原本的丟掉封我為文具王😆 順便推薦她的筆…" at bounding box center [269, 146] width 538 height 292
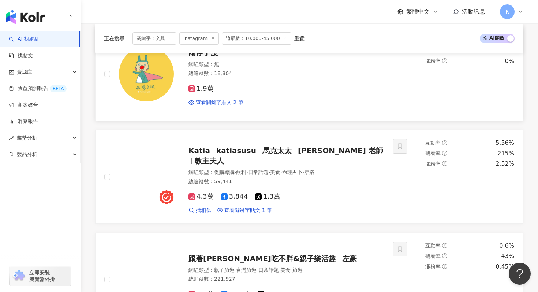
scroll to position [1205, 0]
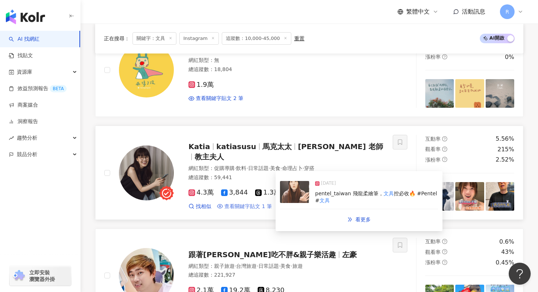
click at [246, 204] on span "查看關鍵字貼文 1 筆" at bounding box center [249, 206] width 48 height 7
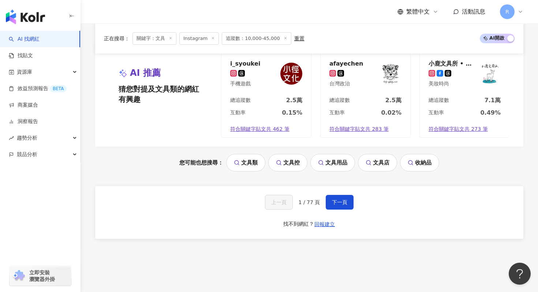
scroll to position [1546, 0]
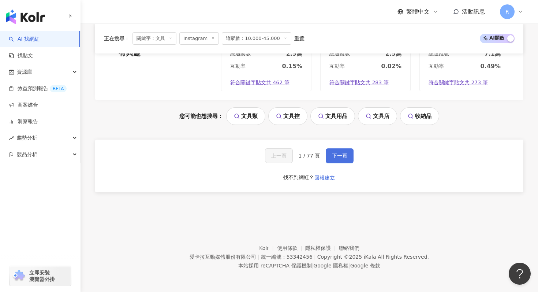
click at [344, 156] on span "下一頁" at bounding box center [339, 156] width 15 height 6
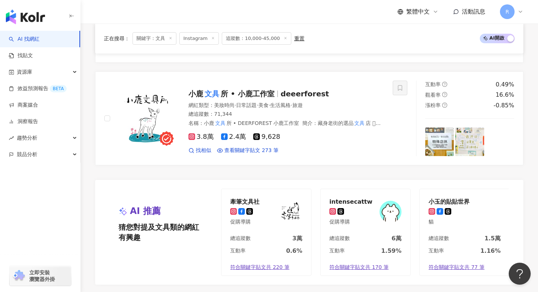
scroll to position [1438, 0]
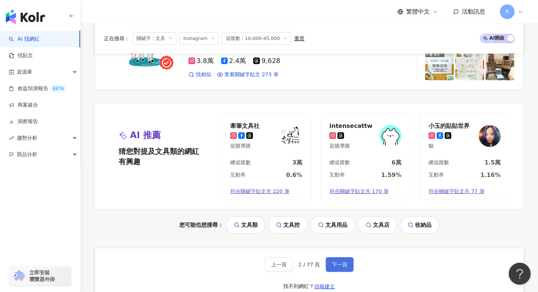
click at [334, 264] on span "下一頁" at bounding box center [339, 265] width 15 height 6
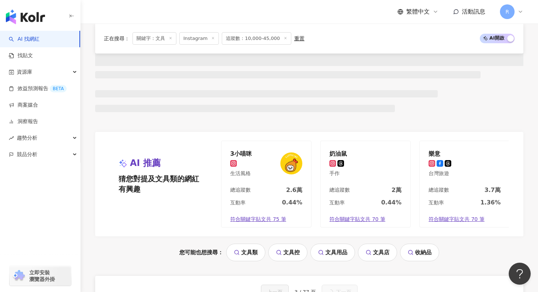
scroll to position [648, 0]
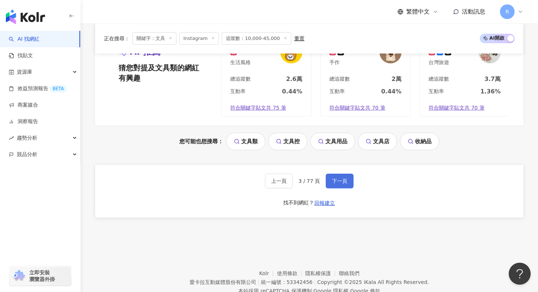
click at [337, 183] on span "下一頁" at bounding box center [339, 181] width 15 height 6
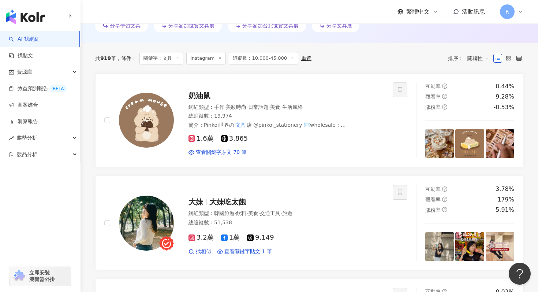
scroll to position [237, 0]
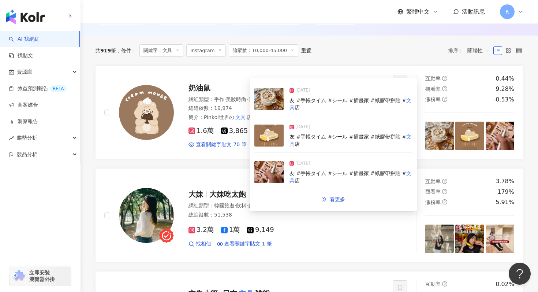
click at [271, 101] on img at bounding box center [269, 99] width 29 height 22
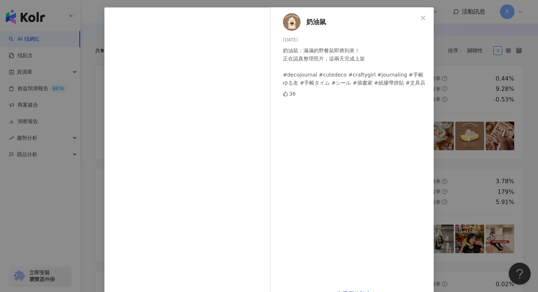
scroll to position [34, 0]
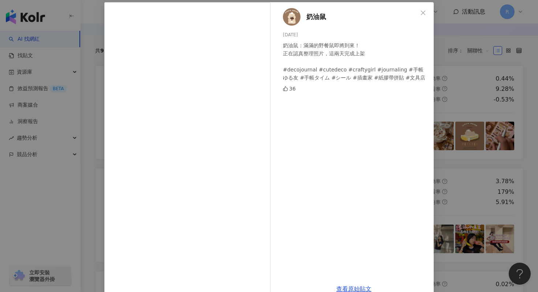
click at [431, 109] on div "奶油鼠 2025/8/13 奶油鼠：滿滿的野餐鼠即將到來！ 正在認真整理照片，這兩天完成上架 #decojournal #cutedeco #craftygi…" at bounding box center [354, 140] width 160 height 276
click at [454, 130] on div "奶油鼠 2025/8/13 奶油鼠：滿滿的野餐鼠即將到來！ 正在認真整理照片，這兩天完成上架 #decojournal #cutedeco #craftygi…" at bounding box center [269, 146] width 538 height 292
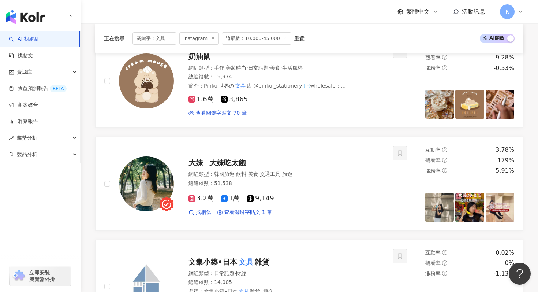
scroll to position [272, 0]
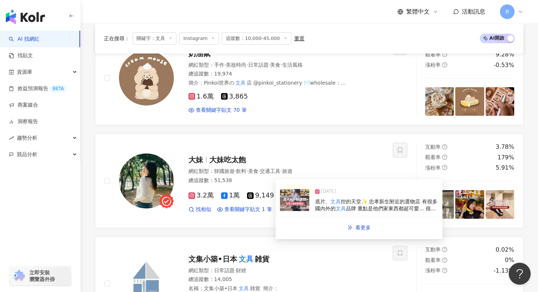
click at [305, 208] on img at bounding box center [294, 200] width 29 height 22
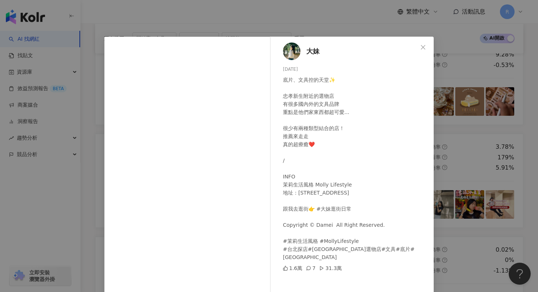
scroll to position [37, 0]
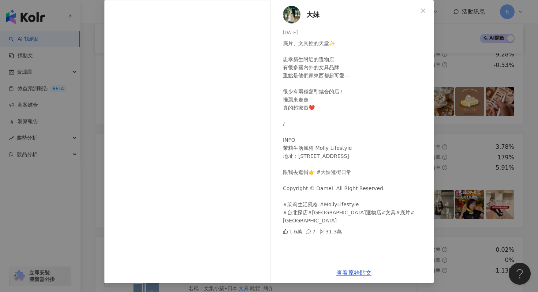
click at [440, 121] on div "大妹 2025/8/26 底片、文具控的天堂✨ 忠孝新生附近的選物店 有很多國內外的文具品牌 重點是他們家東西都超可愛... 很少有兩種類型結合的店！ 推薦來…" at bounding box center [269, 146] width 538 height 292
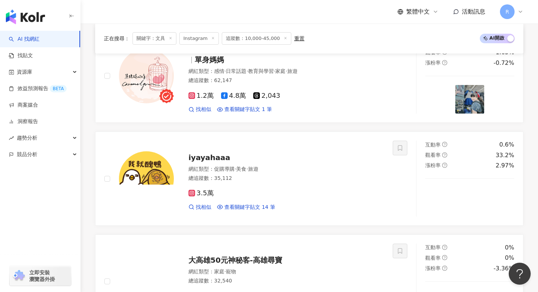
scroll to position [1546, 0]
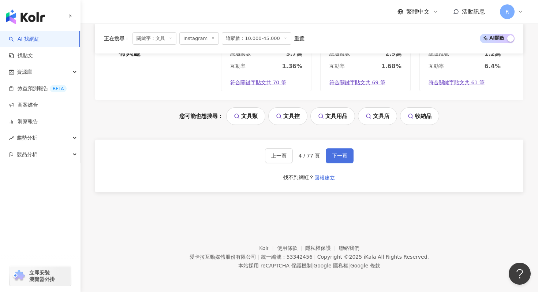
click at [337, 153] on span "下一頁" at bounding box center [339, 156] width 15 height 6
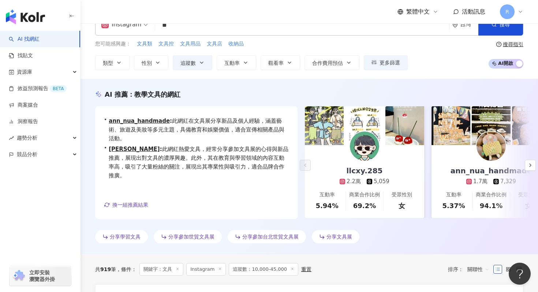
scroll to position [0, 0]
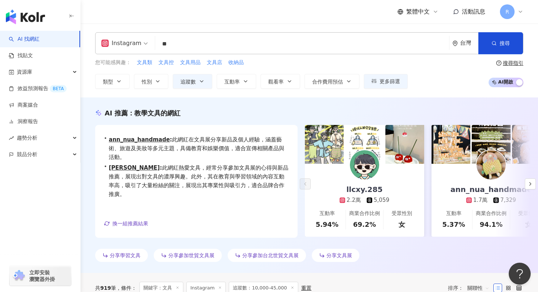
click at [194, 49] on input "**" at bounding box center [302, 44] width 288 height 14
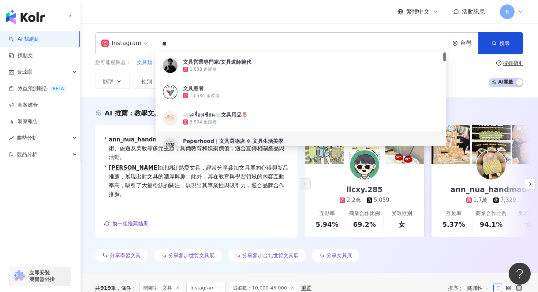
type input "*"
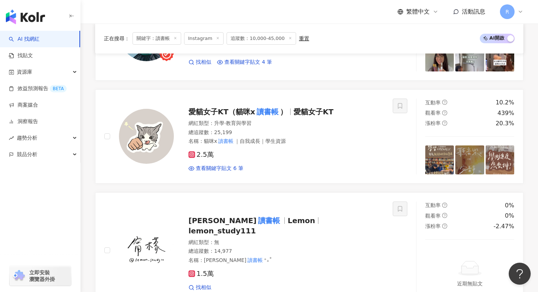
scroll to position [316, 0]
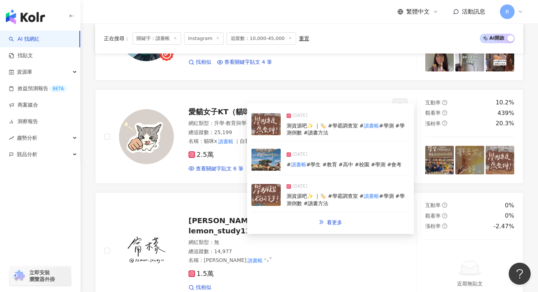
click at [265, 127] on img at bounding box center [266, 124] width 29 height 22
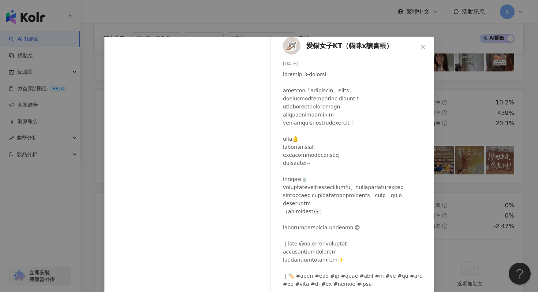
scroll to position [37, 0]
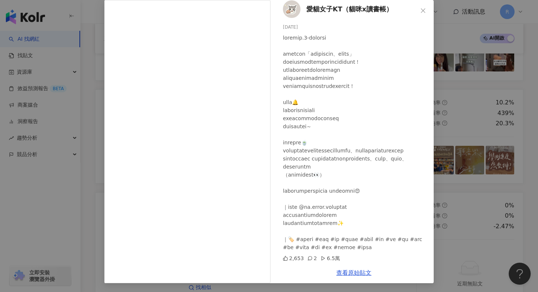
click at [461, 108] on div "愛貓女子KT（貓咪x讀書帳） 2025/8/8 2,653 2 6.5萬 查看原始貼文" at bounding box center [269, 146] width 538 height 292
click at [459, 108] on div "愛貓女子KT（貓咪x讀書帳） 2025/8/8 2,653 2 6.5萬 查看原始貼文" at bounding box center [269, 146] width 538 height 292
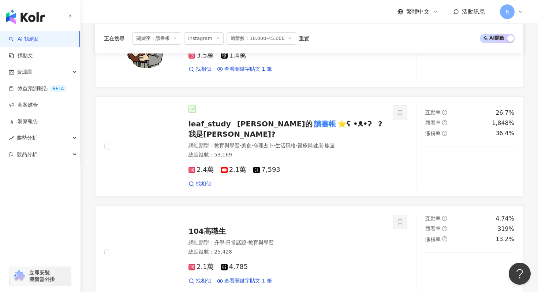
scroll to position [747, 0]
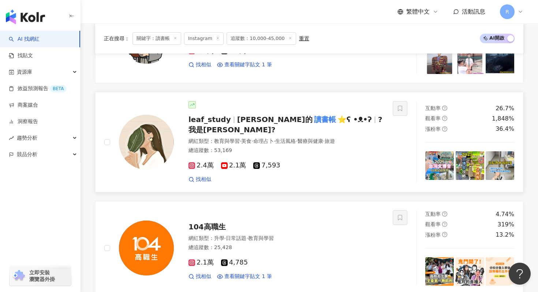
click at [205, 162] on span "2.4萬" at bounding box center [201, 166] width 25 height 8
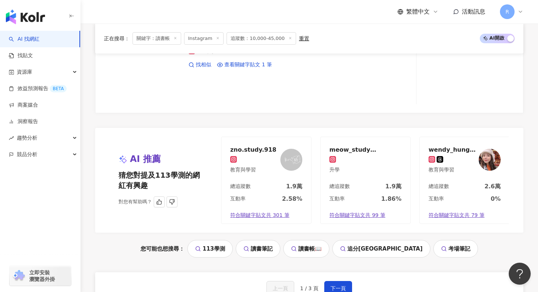
scroll to position [1537, 0]
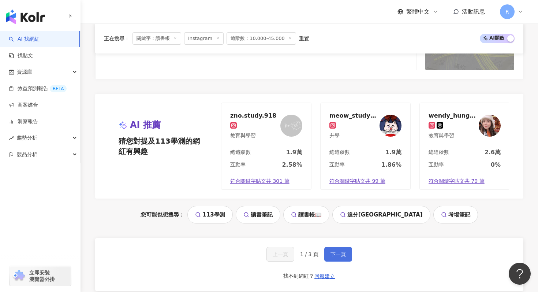
click at [330, 247] on button "下一頁" at bounding box center [339, 254] width 28 height 15
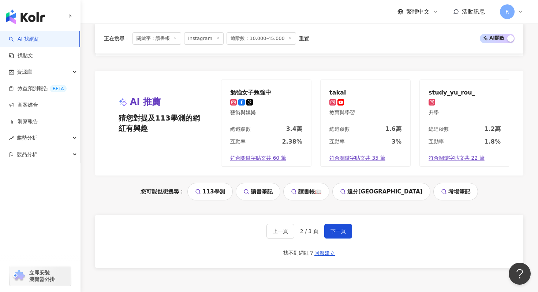
scroll to position [1606, 0]
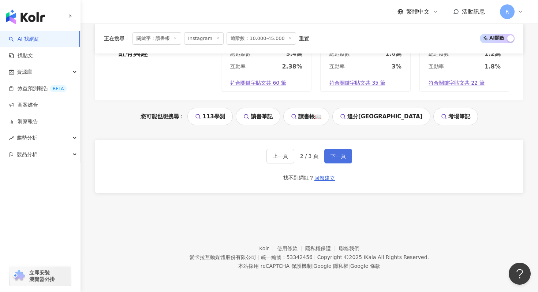
click at [336, 154] on span "下一頁" at bounding box center [338, 156] width 15 height 6
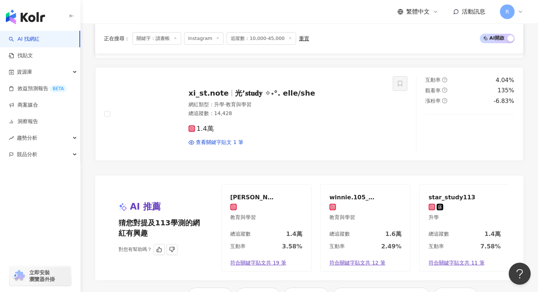
scroll to position [1365, 0]
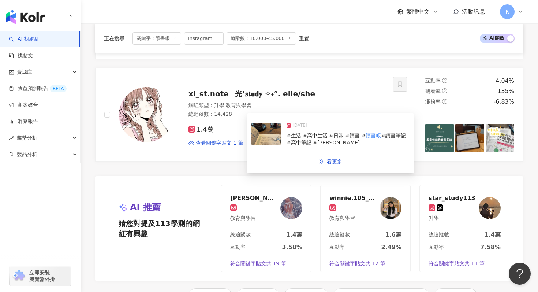
click at [267, 141] on img at bounding box center [266, 134] width 29 height 22
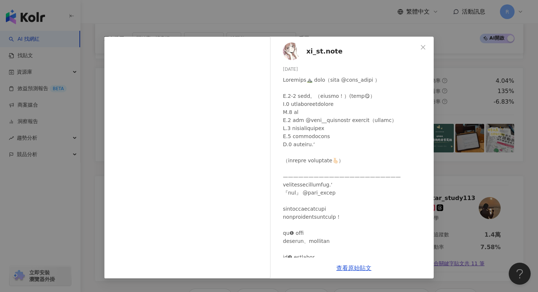
click at [409, 21] on div "xi_st.note 2025/3/14 2,655 165 查看原始貼文" at bounding box center [269, 146] width 538 height 292
click at [405, 21] on div "xi_st.note 2025/3/14 2,655 165 查看原始貼文" at bounding box center [269, 146] width 538 height 292
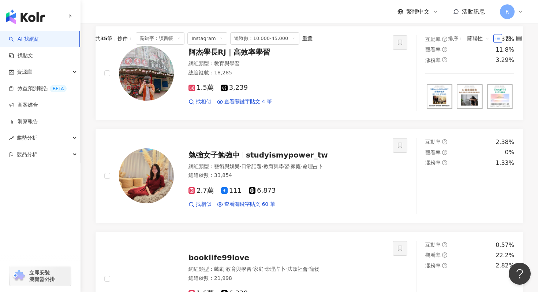
scroll to position [0, 0]
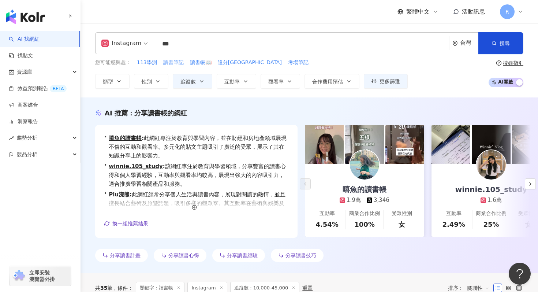
click at [171, 62] on span "讀書筆記" at bounding box center [173, 62] width 21 height 7
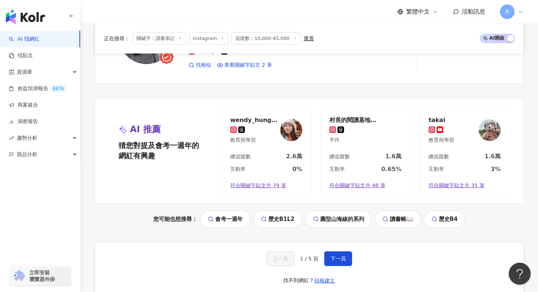
scroll to position [1519, 0]
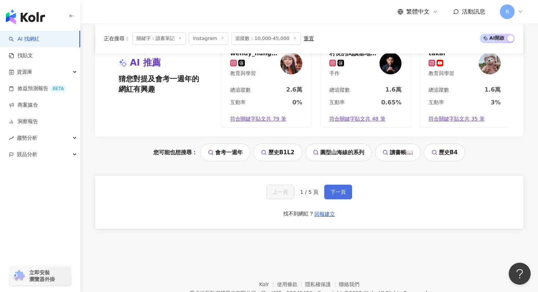
click at [327, 185] on button "下一頁" at bounding box center [339, 192] width 28 height 15
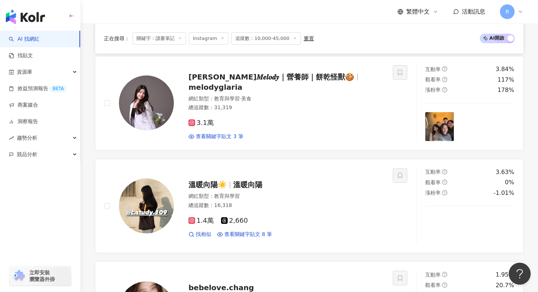
scroll to position [1291, 0]
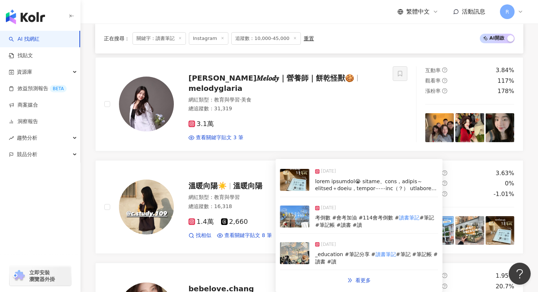
click at [289, 226] on img at bounding box center [294, 216] width 29 height 22
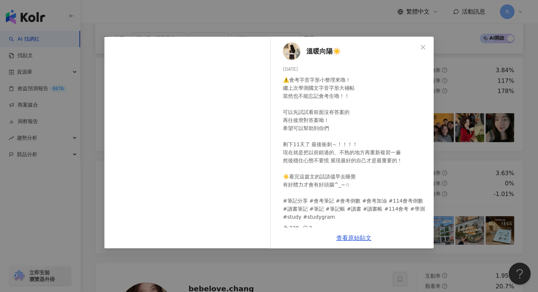
click at [361, 21] on div "溫暖向陽☀️ 2025/5/6 ⚠️會考字音字形小整理來嚕！ 繼上次學測國文字音字形大補帖 當然也不能忘記會考生嚕！！ 可以先試試看前面沒有答案的 再往後滑對…" at bounding box center [269, 146] width 538 height 292
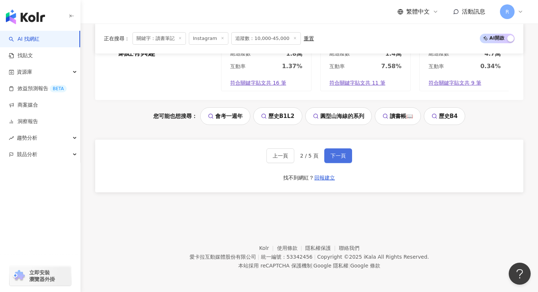
click at [349, 158] on button "下一頁" at bounding box center [339, 155] width 28 height 15
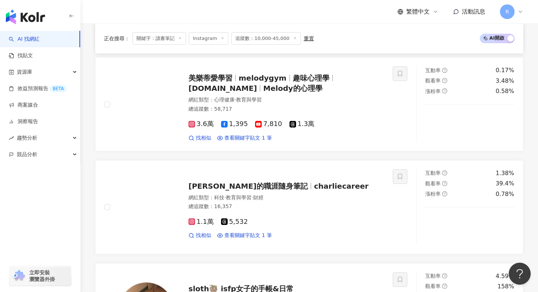
scroll to position [349, 0]
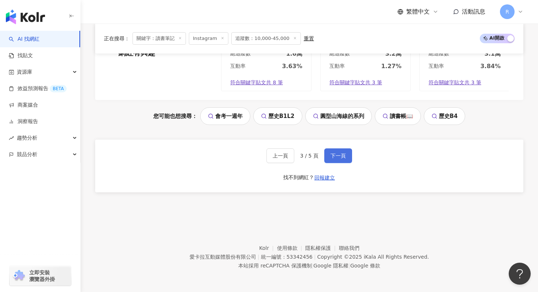
click at [344, 150] on button "下一頁" at bounding box center [339, 155] width 28 height 15
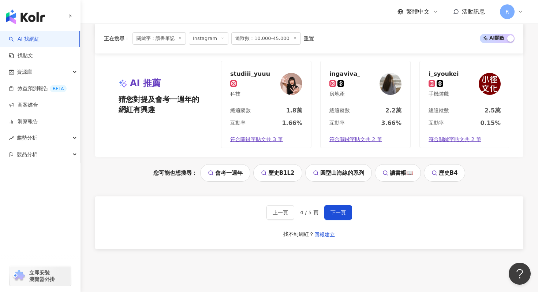
scroll to position [1546, 0]
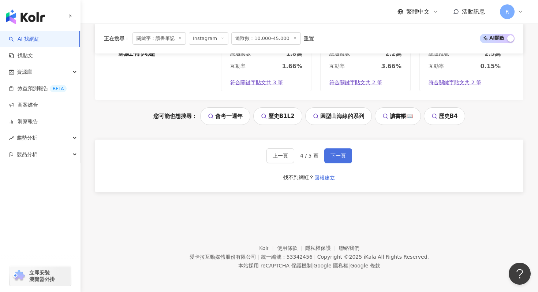
click at [334, 148] on button "下一頁" at bounding box center [339, 155] width 28 height 15
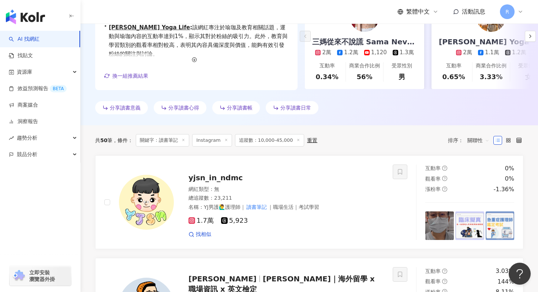
scroll to position [0, 0]
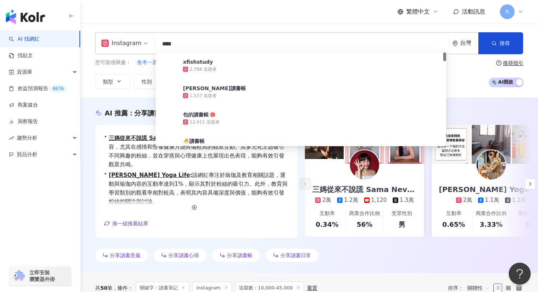
drag, startPoint x: 172, startPoint y: 43, endPoint x: 148, endPoint y: 42, distance: 24.2
click at [148, 42] on div "Instagram **** 台灣 搜尋 854e6f68-6d36-41ca-b55c-cc46ad44bae5 xfishstudy 2,788 追蹤者 …" at bounding box center [309, 43] width 429 height 22
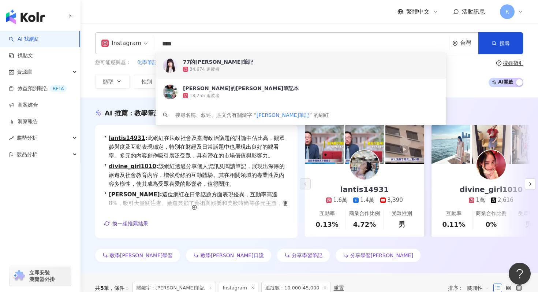
drag, startPoint x: 175, startPoint y: 42, endPoint x: 149, endPoint y: 43, distance: 25.3
click at [149, 43] on div "Instagram **** 台灣 搜尋 5a65ad5f-9c50-4a4c-ae1e-b681b1a6652e 20e05136-539a-43a4-ba…" at bounding box center [309, 43] width 429 height 22
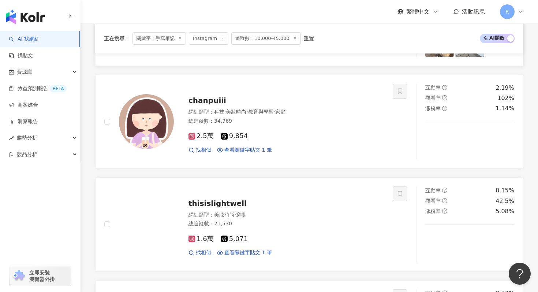
scroll to position [743, 0]
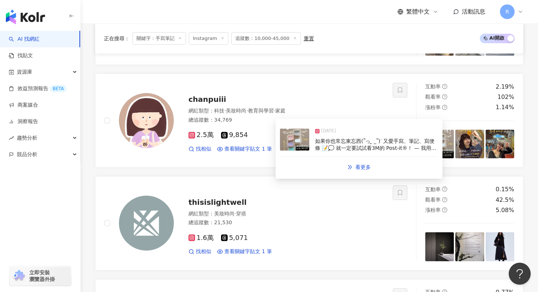
type input "****"
click at [290, 136] on img at bounding box center [294, 140] width 29 height 22
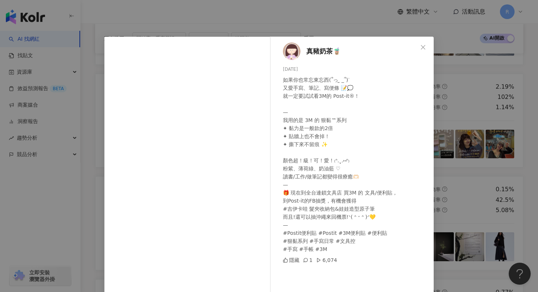
click at [339, 17] on div "真豬奶茶🧋 2025/8/30 如果你也常忘東忘西(՞っ ̫ _՞)ᐝ 又愛手寫、筆記、寫便條 📝💭 就一定要試試看3M的 Post-it®！ — 我用的是 …" at bounding box center [269, 146] width 538 height 292
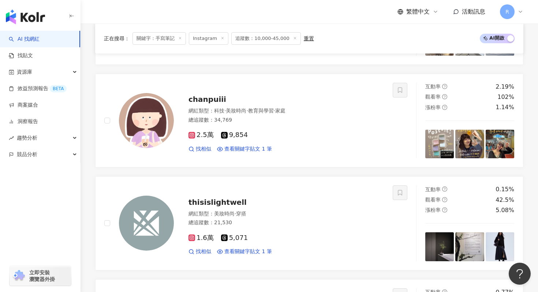
click at [181, 38] on icon at bounding box center [180, 38] width 4 height 4
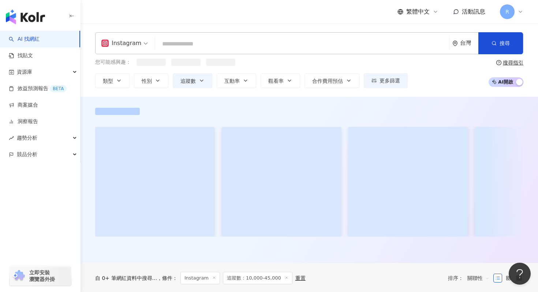
click at [180, 40] on input "search" at bounding box center [302, 44] width 288 height 14
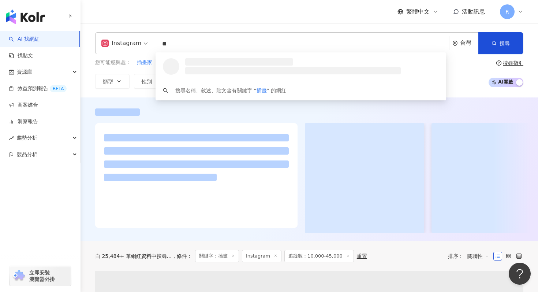
type input "**"
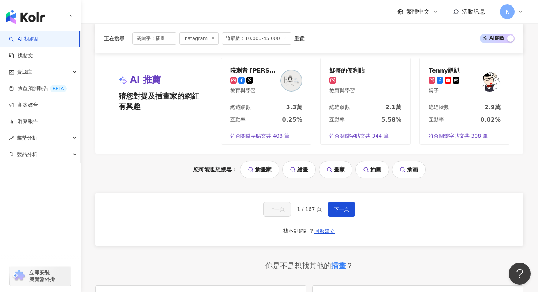
scroll to position [1501, 0]
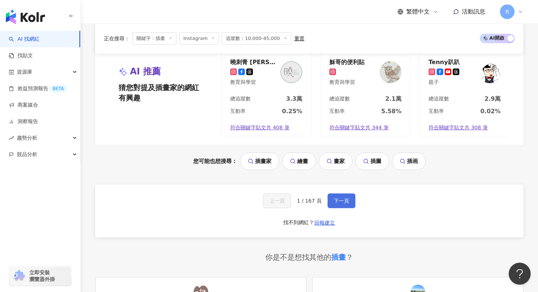
click at [350, 205] on button "下一頁" at bounding box center [342, 200] width 28 height 15
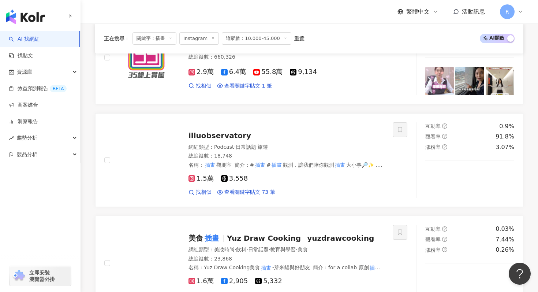
scroll to position [1504, 0]
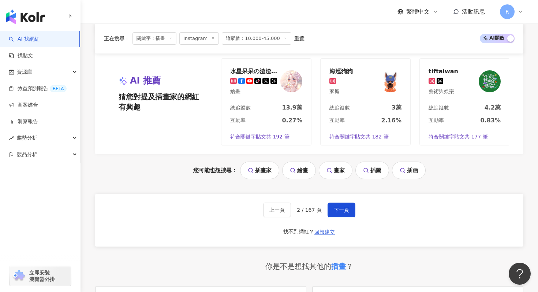
click at [173, 38] on span "關鍵字：插畫" at bounding box center [155, 38] width 44 height 12
click at [172, 38] on icon at bounding box center [171, 38] width 4 height 4
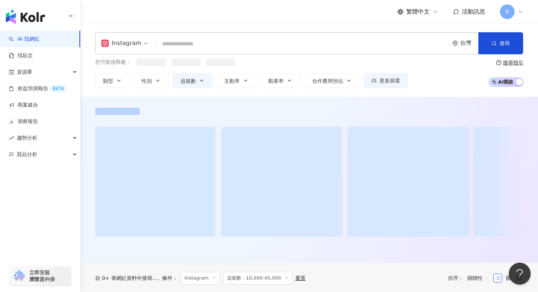
click at [177, 44] on input "search" at bounding box center [302, 44] width 288 height 14
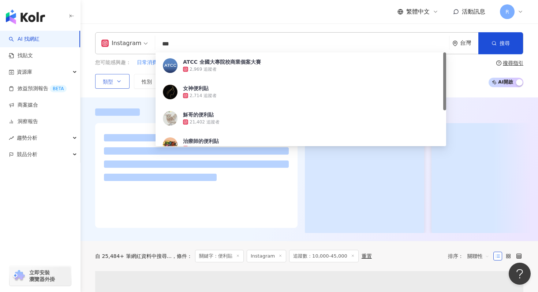
type input "***"
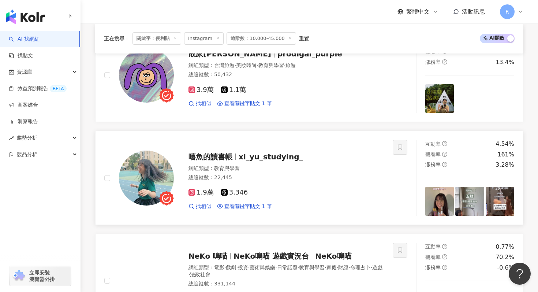
scroll to position [996, 0]
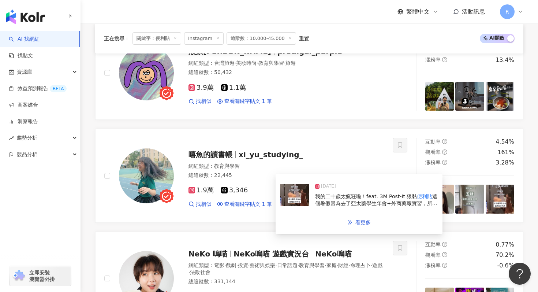
click at [286, 204] on img at bounding box center [294, 195] width 29 height 22
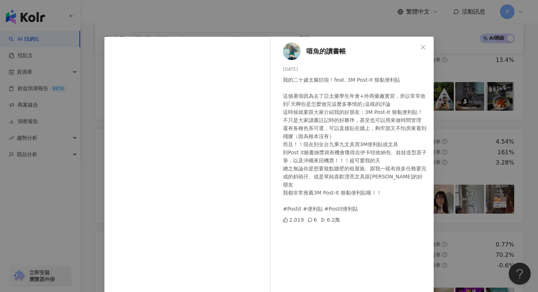
scroll to position [37, 0]
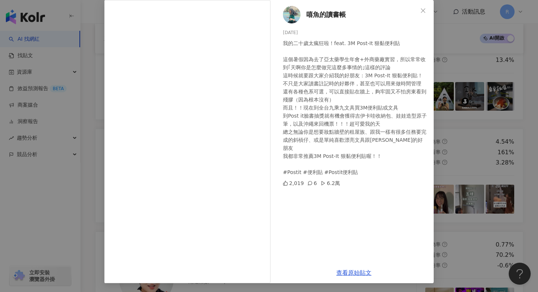
click at [493, 93] on div "嘻魚的讀書帳 2025/8/26 我的二十歲太瘋狂啦！feat. 3M Post-It 狠黏便利貼 這個暑假因為去了亞太藥學生年會+外商藥廠實習，所以常常收到…" at bounding box center [269, 146] width 538 height 292
click at [478, 110] on div "嘻魚的讀書帳 2025/8/26 我的二十歲太瘋狂啦！feat. 3M Post-It 狠黏便利貼 這個暑假因為去了亞太藥學生年會+外商藥廠實習，所以常常收到…" at bounding box center [269, 146] width 538 height 292
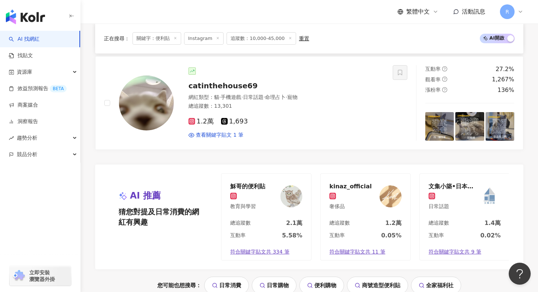
scroll to position [1377, 0]
click at [175, 37] on line at bounding box center [176, 38] width 2 height 2
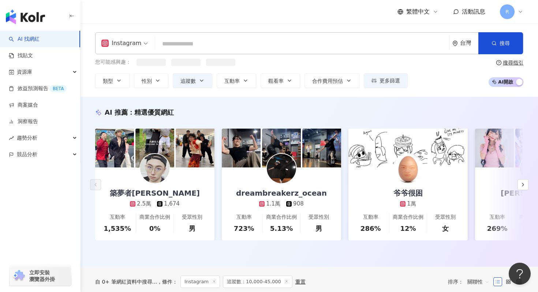
click at [174, 37] on input "search" at bounding box center [302, 44] width 288 height 14
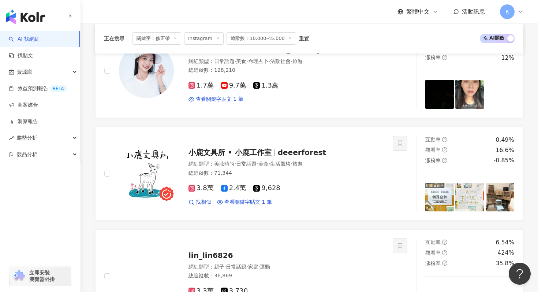
scroll to position [486, 0]
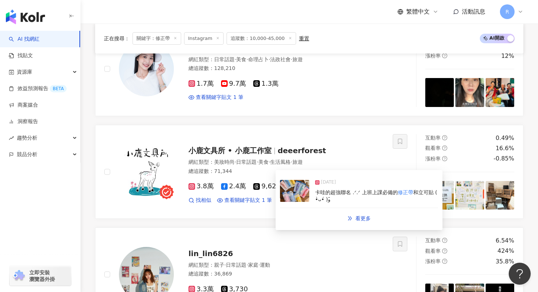
click at [293, 181] on img at bounding box center [294, 191] width 29 height 22
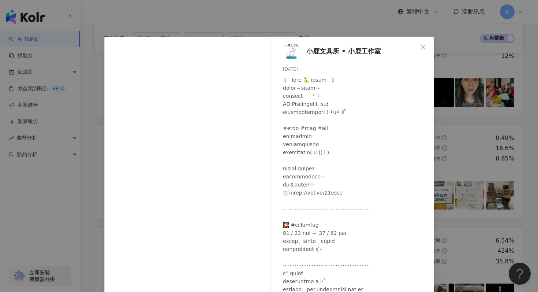
scroll to position [30, 0]
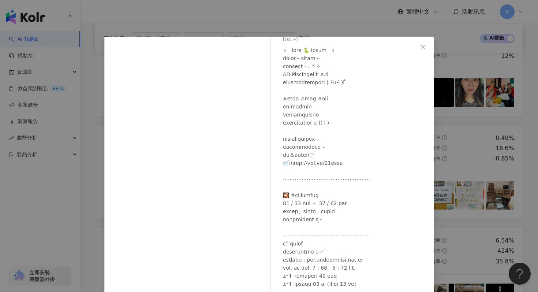
click at [479, 99] on div "小鹿文具所 • 小鹿工作室 2025/1/30 78 查看原始貼文" at bounding box center [269, 146] width 538 height 292
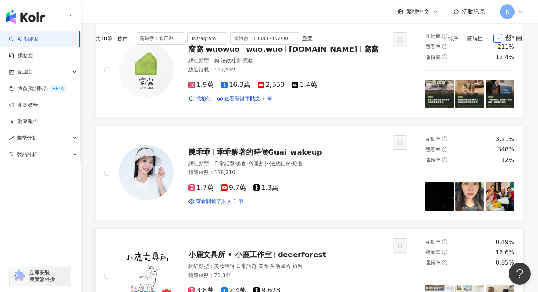
scroll to position [7, 0]
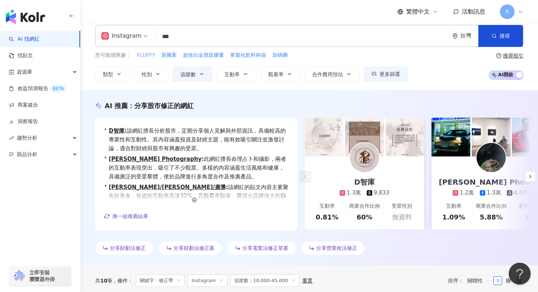
click at [144, 55] on span "FLUFFY" at bounding box center [146, 55] width 18 height 7
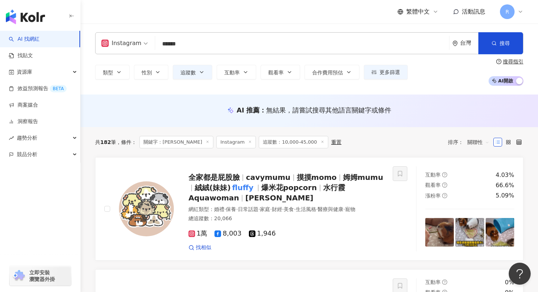
click at [181, 46] on input "******" at bounding box center [302, 44] width 288 height 14
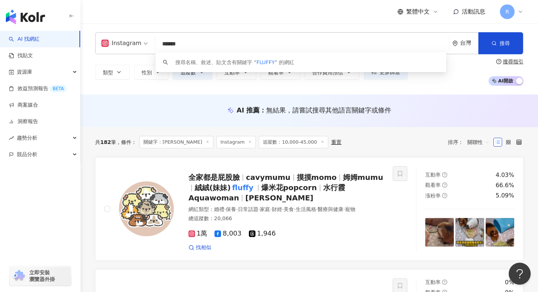
click at [181, 46] on input "******" at bounding box center [302, 44] width 288 height 14
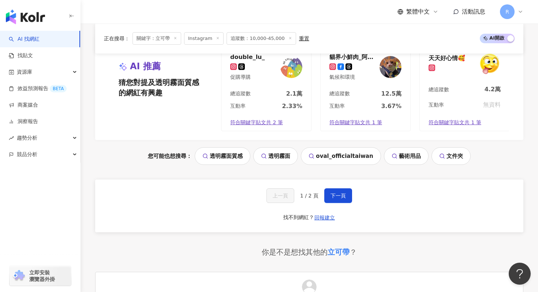
scroll to position [1546, 0]
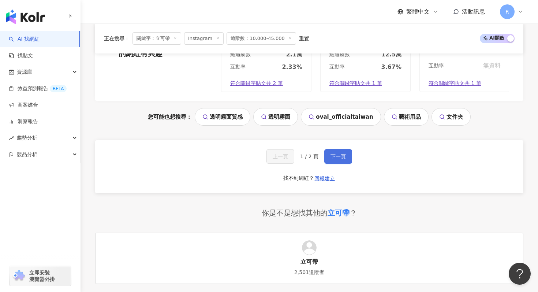
click at [336, 159] on span "下一頁" at bounding box center [338, 156] width 15 height 6
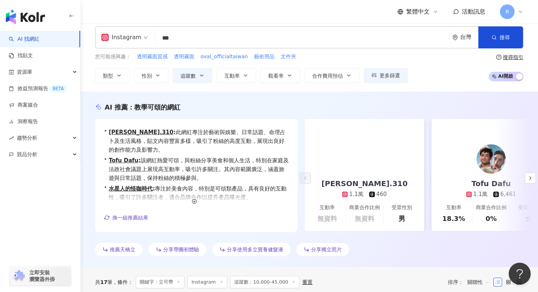
scroll to position [0, 0]
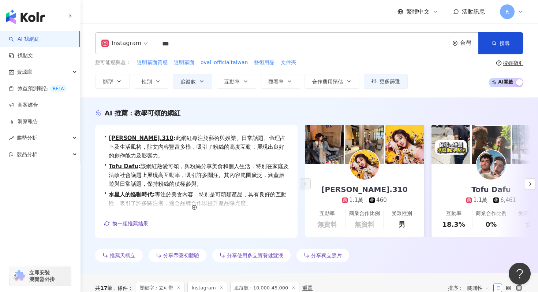
click at [240, 42] on input "***" at bounding box center [302, 44] width 288 height 14
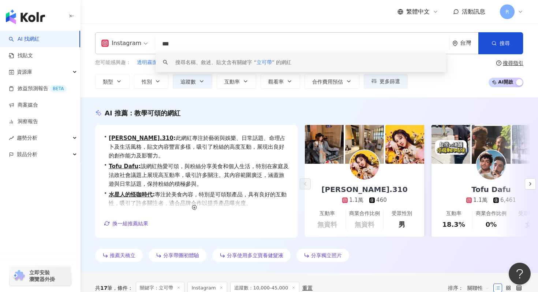
click at [240, 42] on input "***" at bounding box center [302, 44] width 288 height 14
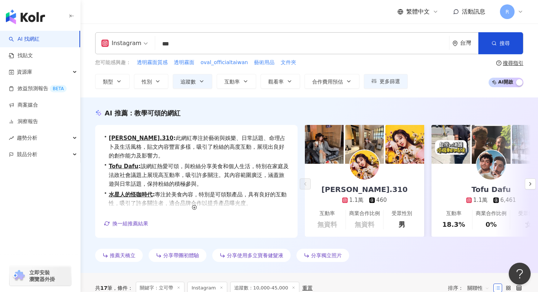
click at [236, 47] on input "***" at bounding box center [302, 44] width 288 height 14
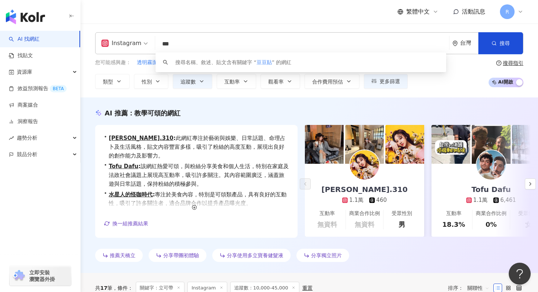
click at [236, 47] on input "***" at bounding box center [302, 44] width 288 height 14
paste input "search"
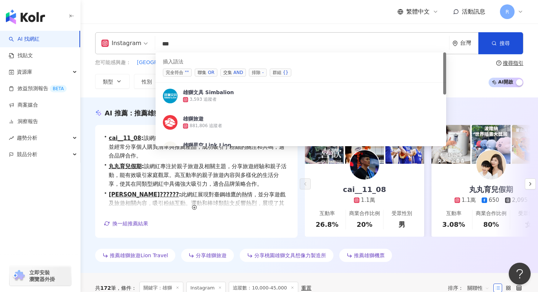
click at [199, 43] on input "**" at bounding box center [302, 44] width 288 height 14
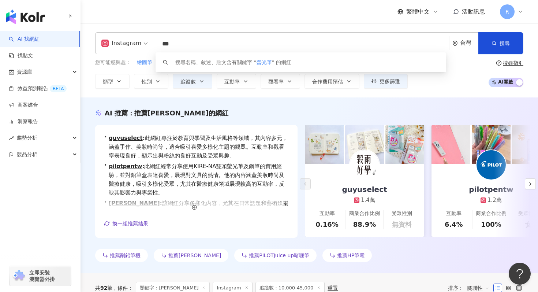
click at [207, 42] on input "***" at bounding box center [302, 44] width 288 height 14
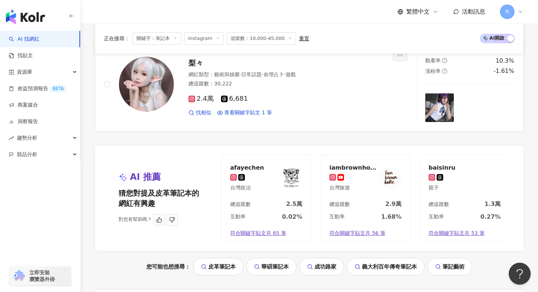
scroll to position [1446, 0]
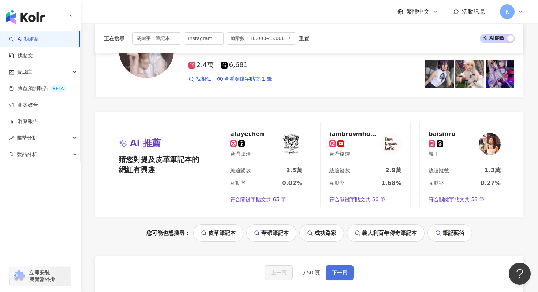
type input "***"
click at [340, 270] on span "下一頁" at bounding box center [339, 273] width 15 height 6
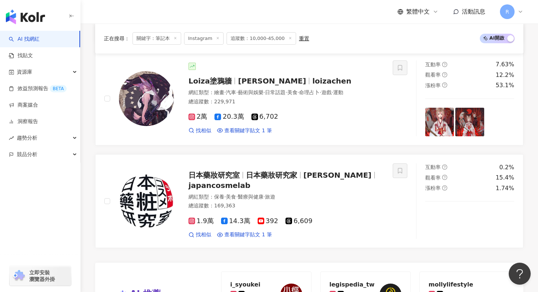
scroll to position [1277, 0]
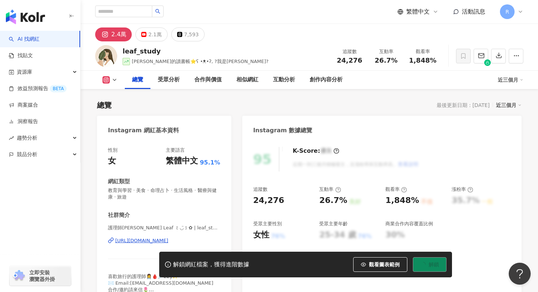
scroll to position [86, 0]
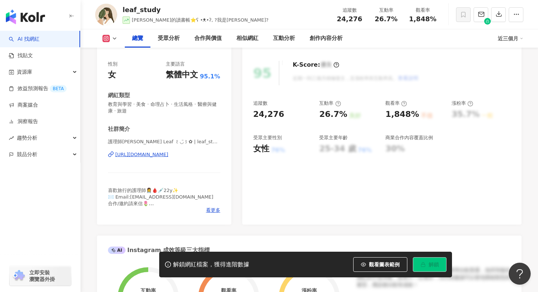
drag, startPoint x: 162, startPoint y: 142, endPoint x: 170, endPoint y: 142, distance: 8.1
click at [170, 142] on span "護理師[PERSON_NAME] Leaf ꒰◡̈꒱✿ | leaf_study" at bounding box center [164, 141] width 112 height 7
drag, startPoint x: 159, startPoint y: 141, endPoint x: 194, endPoint y: 142, distance: 35.2
click at [194, 142] on span "護理師[PERSON_NAME] Leaf ꒰◡̈꒱✿ | leaf_study" at bounding box center [164, 141] width 112 height 7
copy span "leaf_study"
